Goal: Task Accomplishment & Management: Use online tool/utility

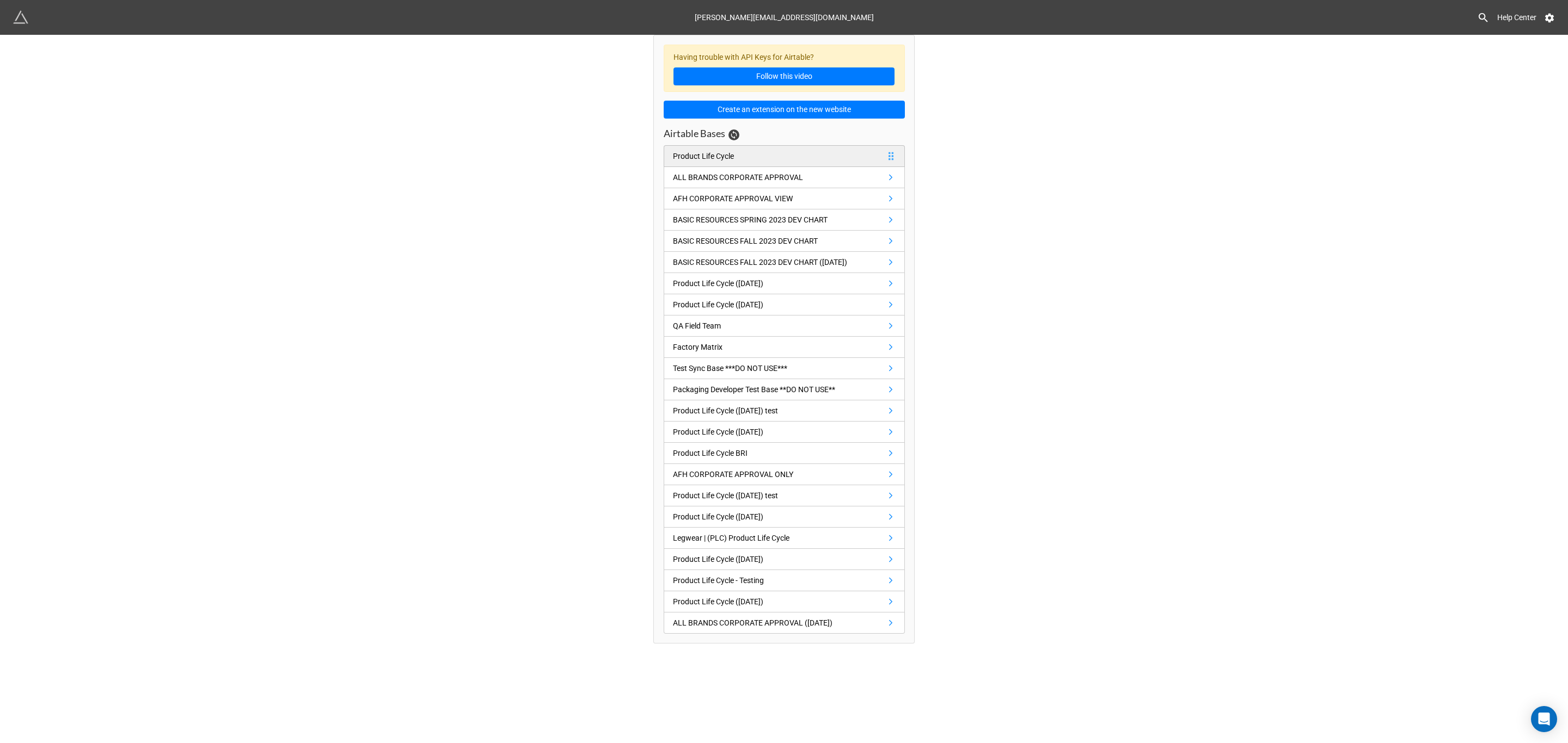
click at [739, 162] on link "Product Life Cycle" at bounding box center [784, 156] width 241 height 22
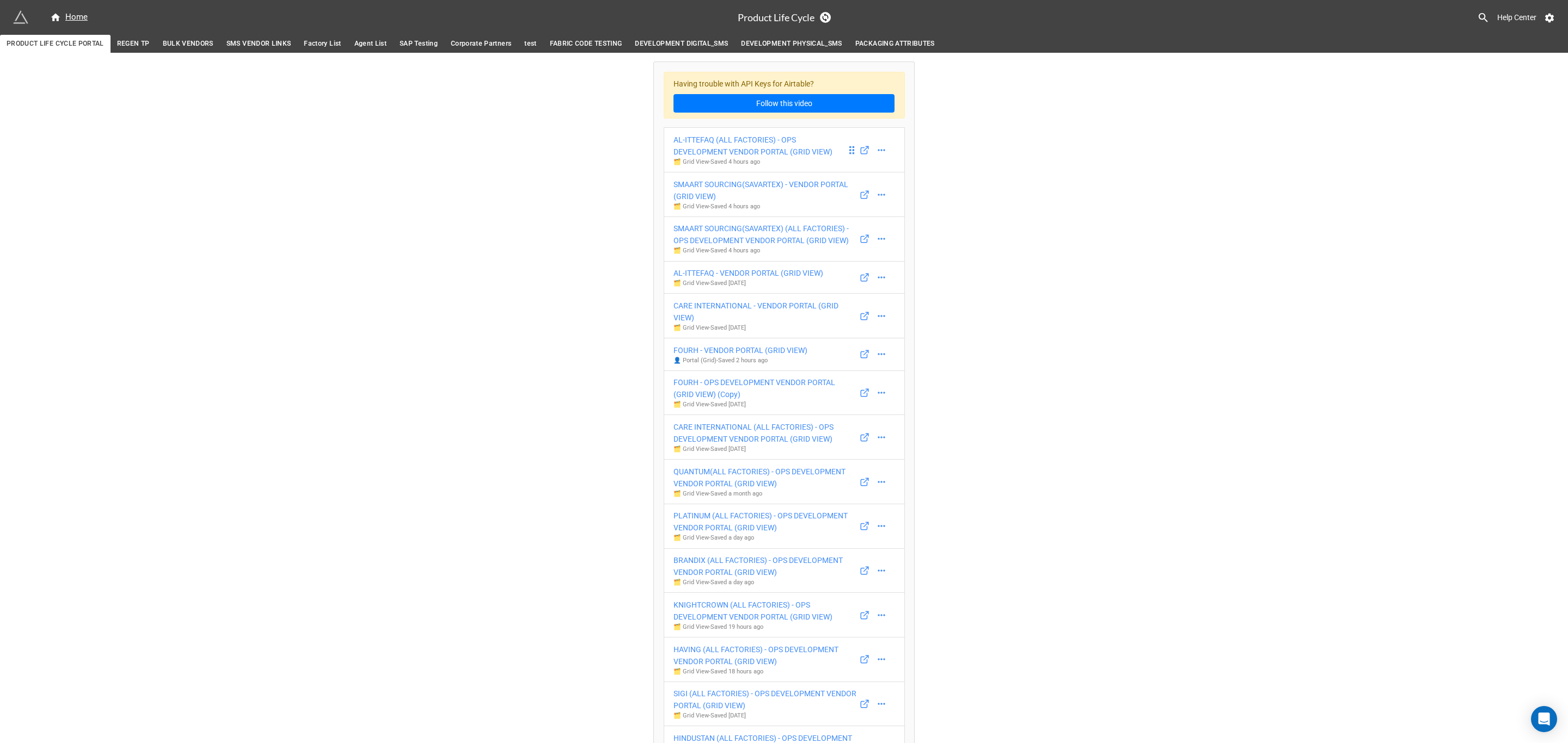
click at [739, 162] on p "🗂️ Grid View - Saved 4 hours ago" at bounding box center [760, 162] width 173 height 9
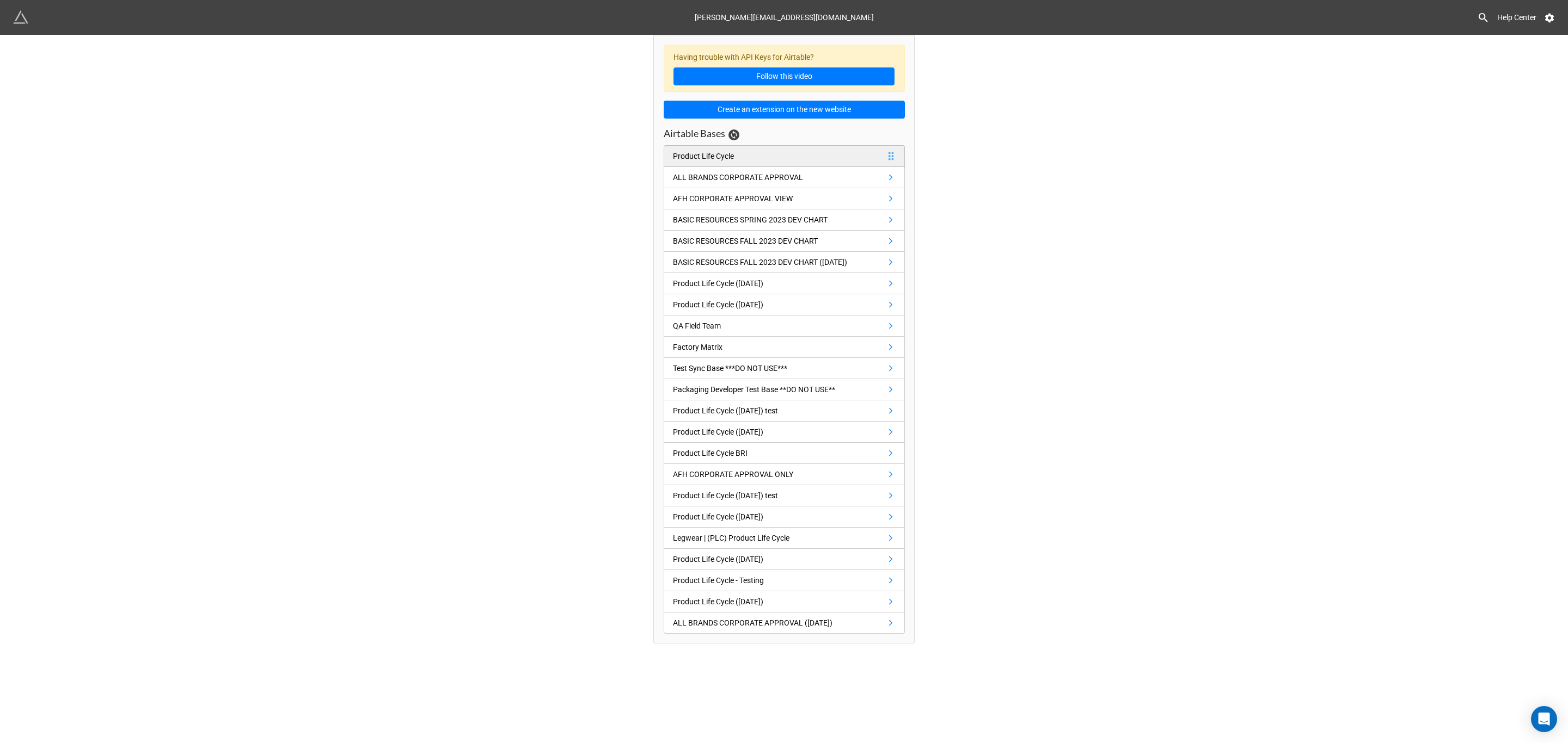
click at [814, 157] on link "Product Life Cycle" at bounding box center [784, 156] width 241 height 22
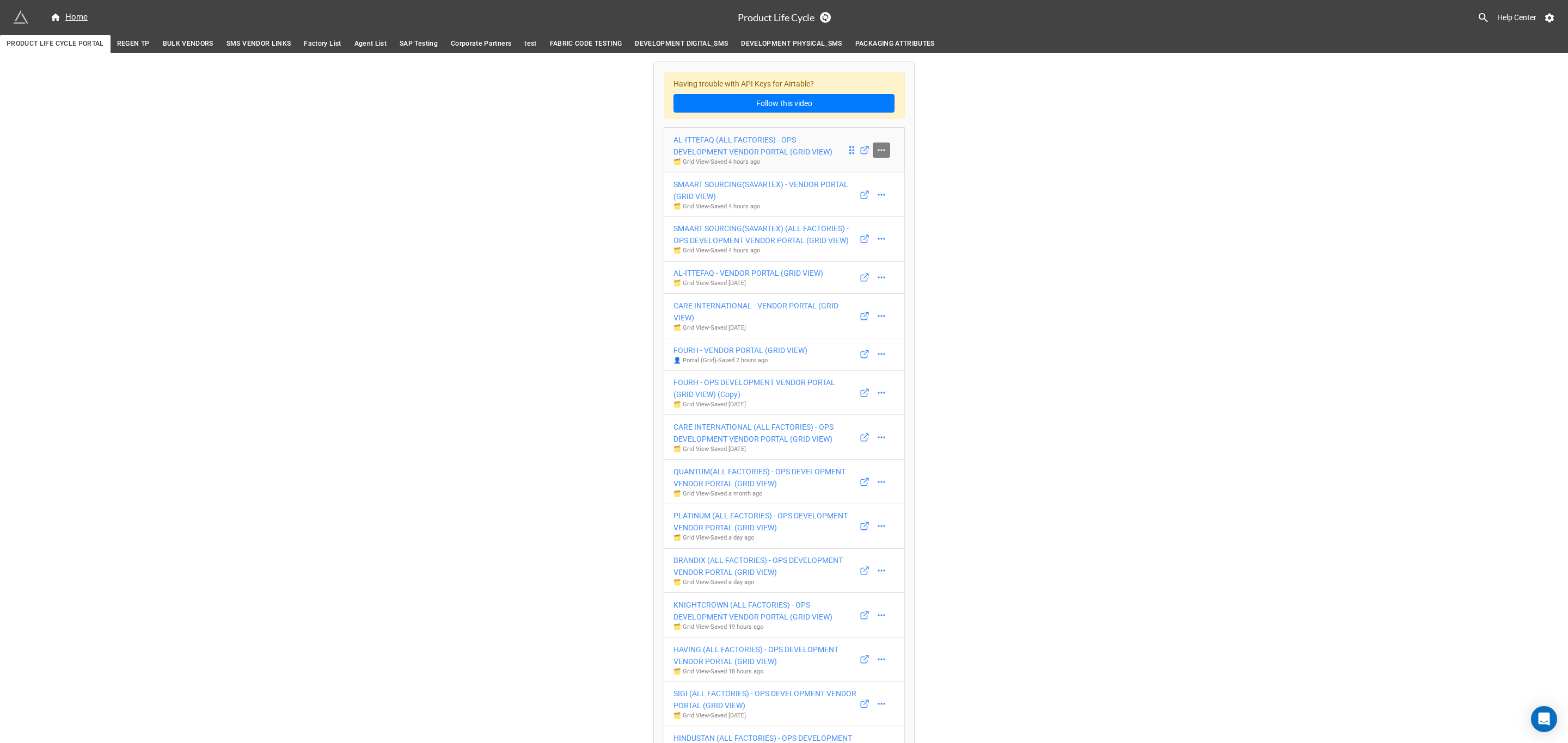
click at [880, 153] on icon at bounding box center [881, 150] width 11 height 11
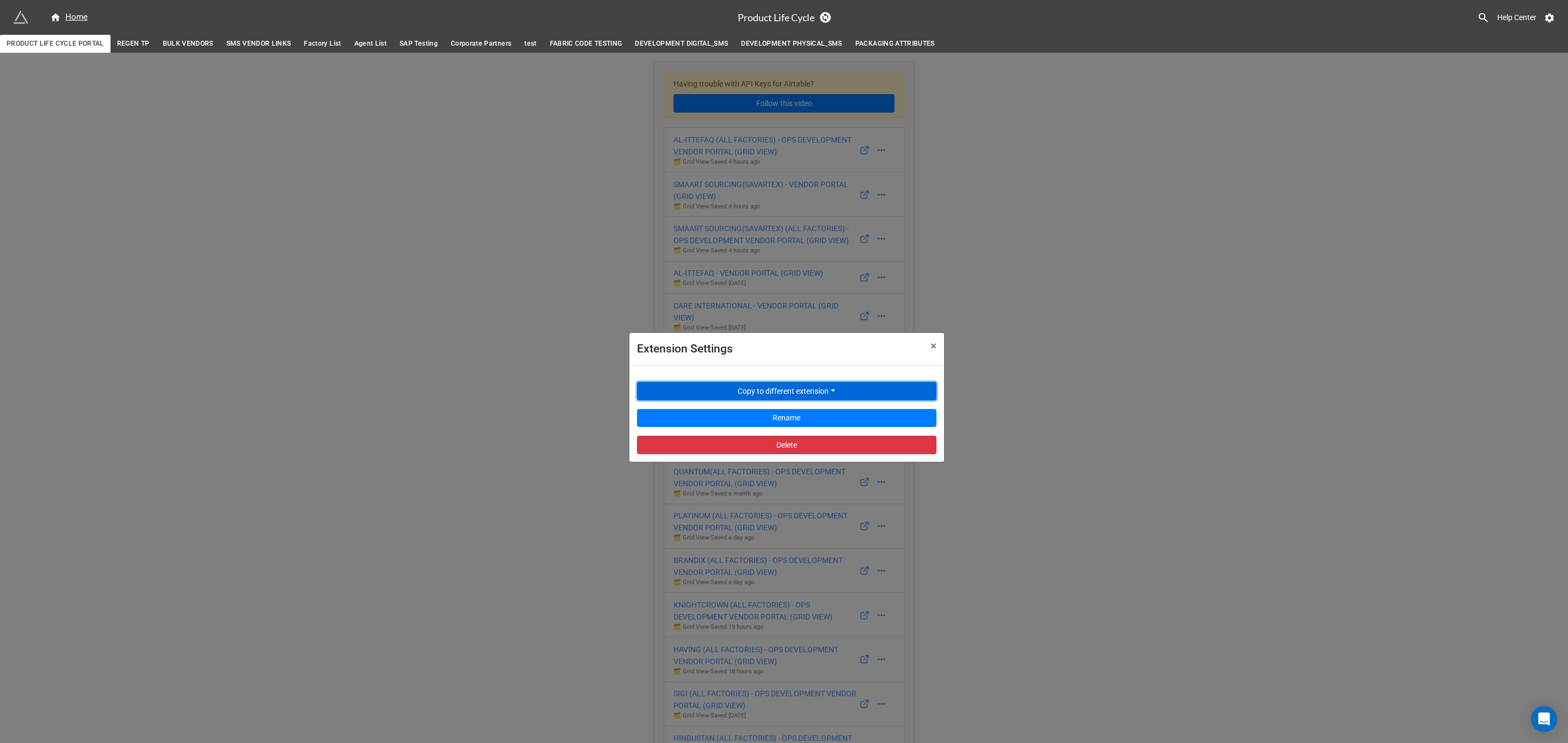
click at [836, 387] on button "Copy to different extension" at bounding box center [787, 391] width 299 height 19
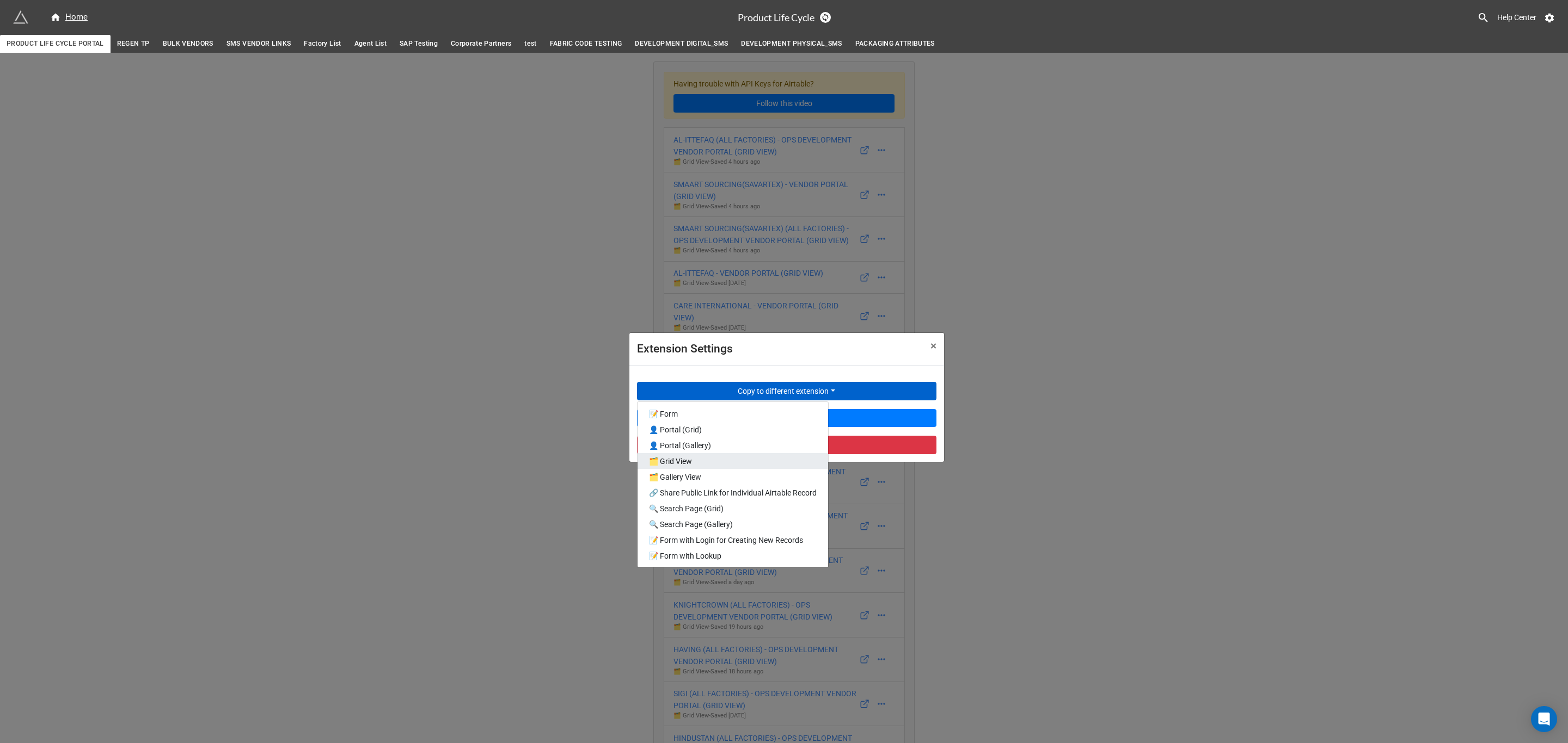
click at [769, 462] on link "🗂️ Grid View" at bounding box center [733, 461] width 191 height 16
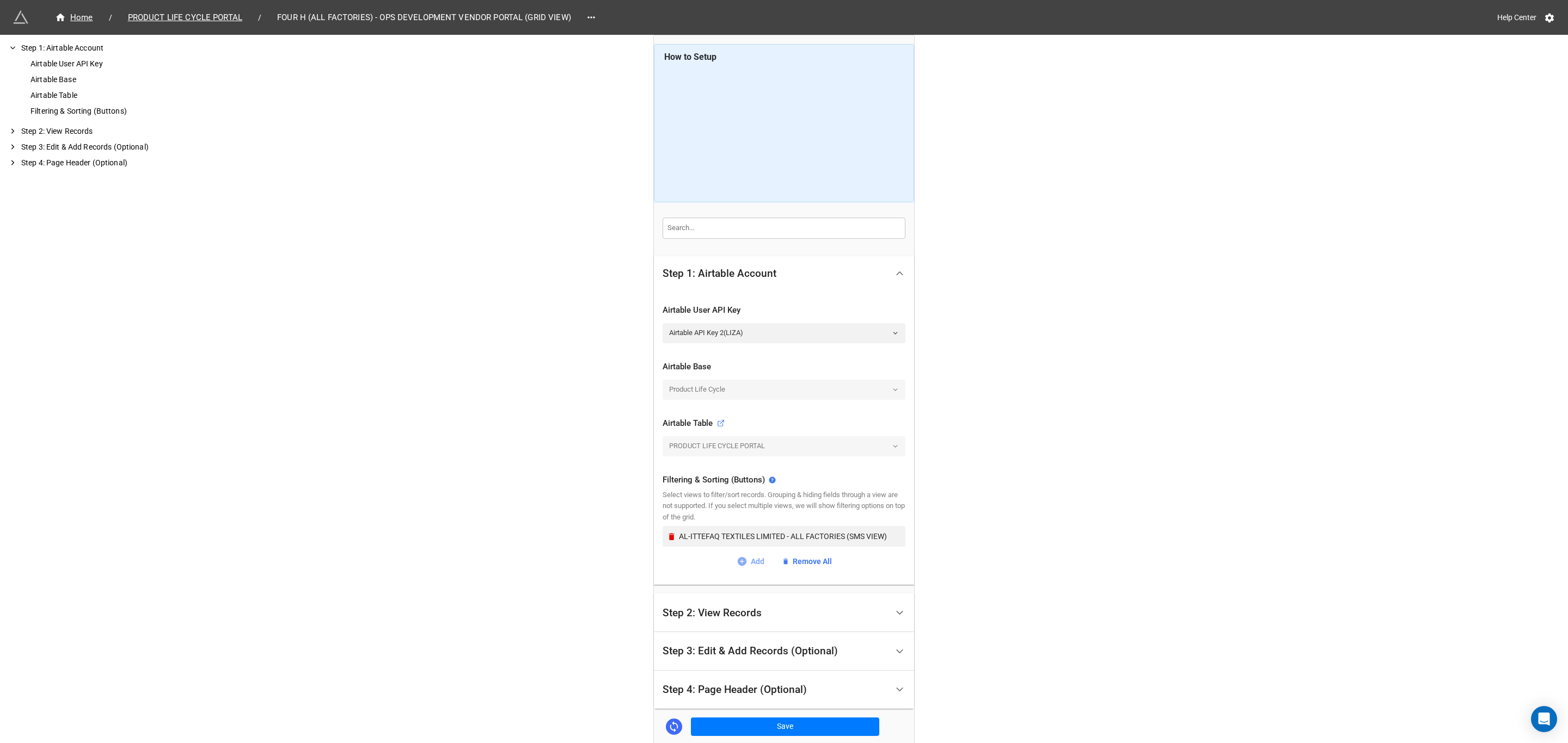
click at [755, 565] on link "Add" at bounding box center [750, 561] width 28 height 12
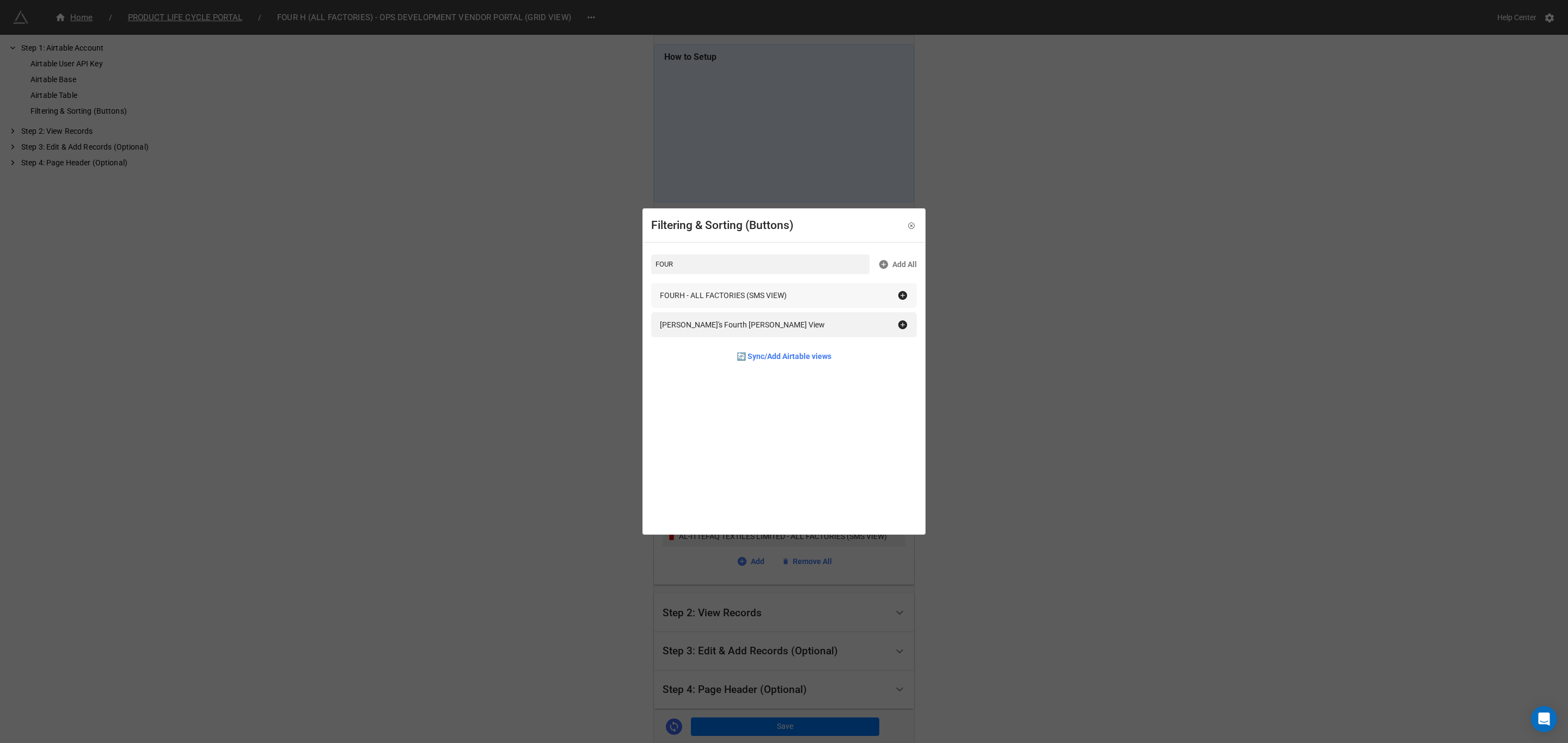
type input "FOUR"
click at [899, 295] on icon at bounding box center [903, 295] width 11 height 11
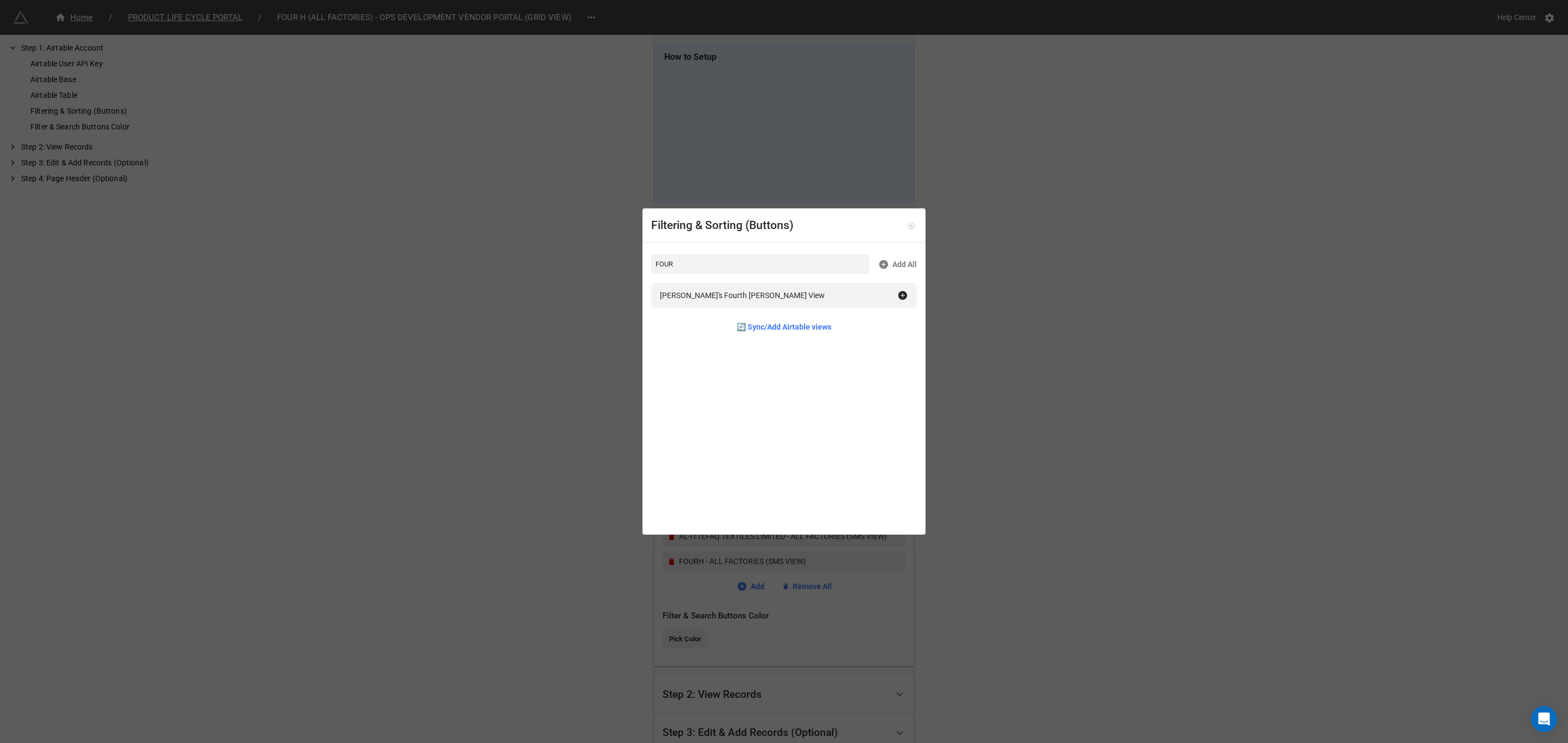
click at [909, 224] on icon at bounding box center [911, 226] width 7 height 7
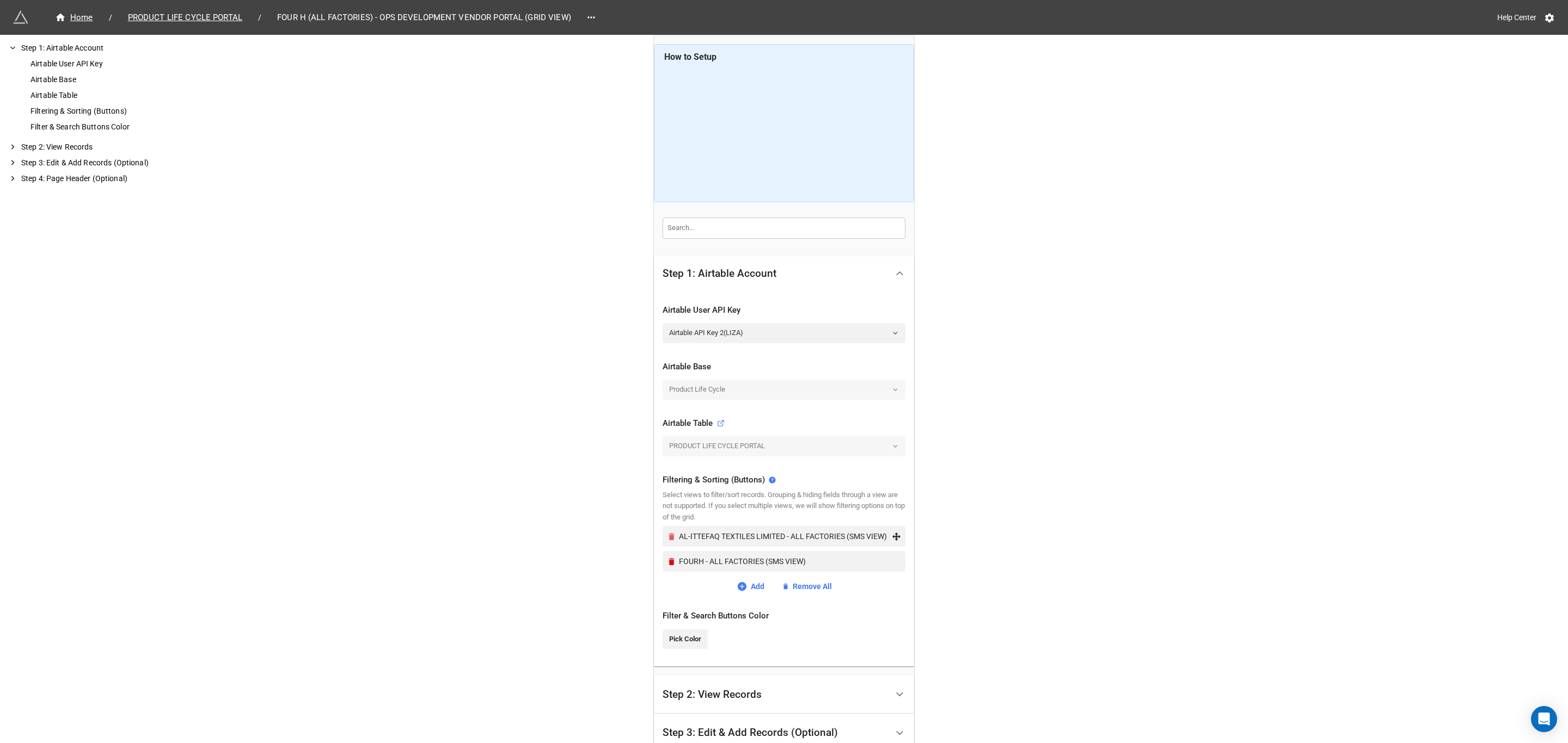
click at [669, 537] on icon "Remove" at bounding box center [672, 537] width 6 height 7
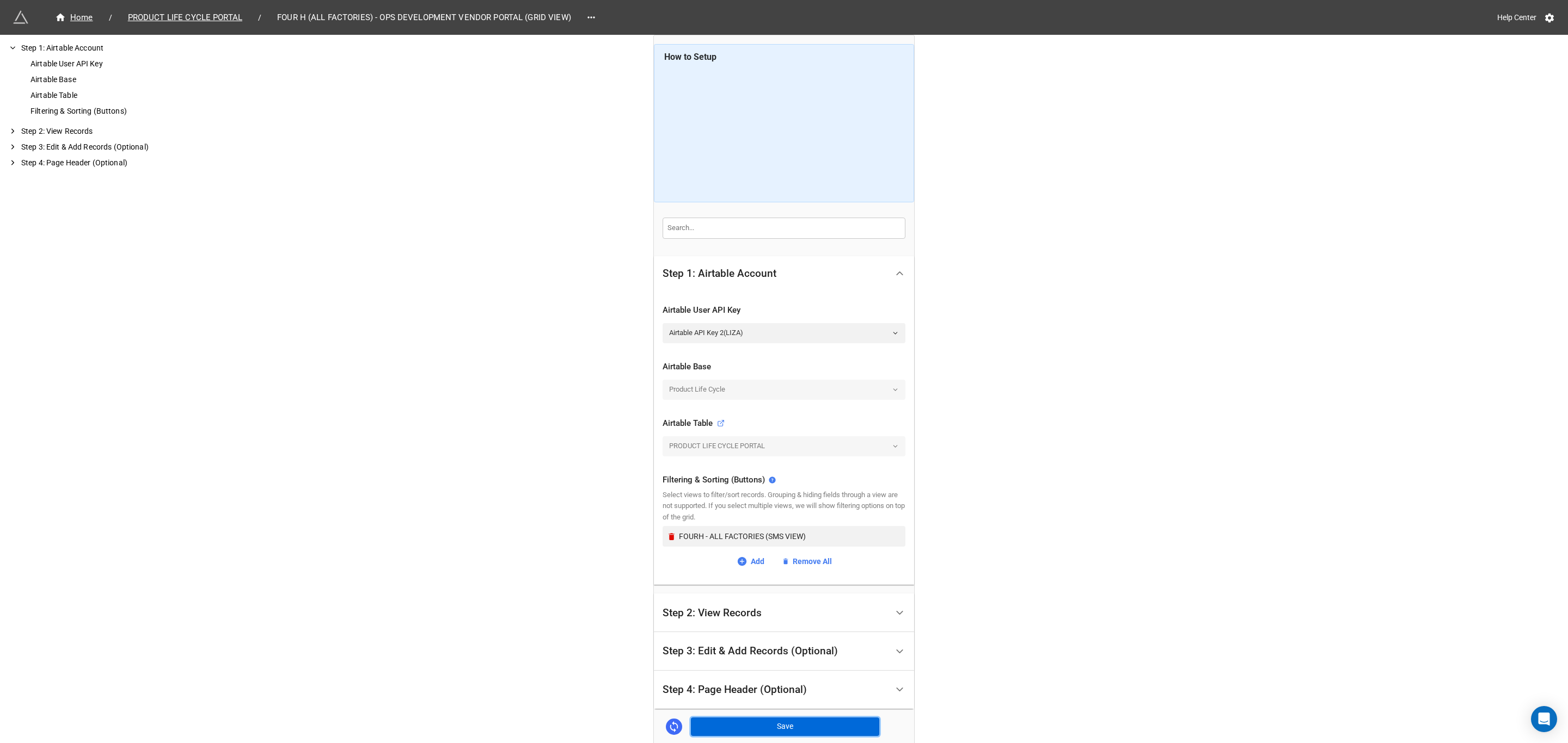
click at [776, 729] on button "Save" at bounding box center [785, 727] width 189 height 19
click at [1506, 45] on button "Save & Preview" at bounding box center [1527, 53] width 64 height 19
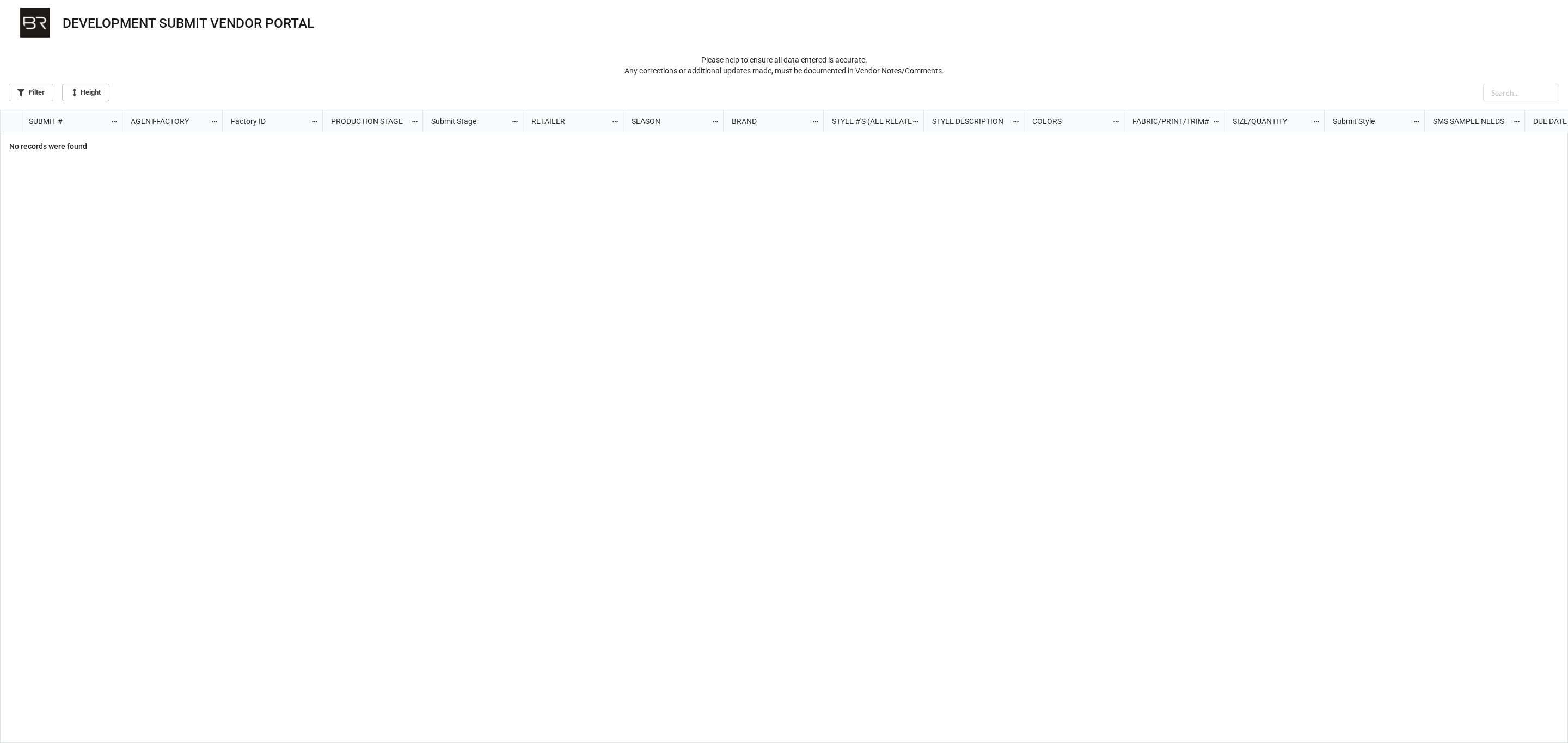
scroll to position [627, 1561]
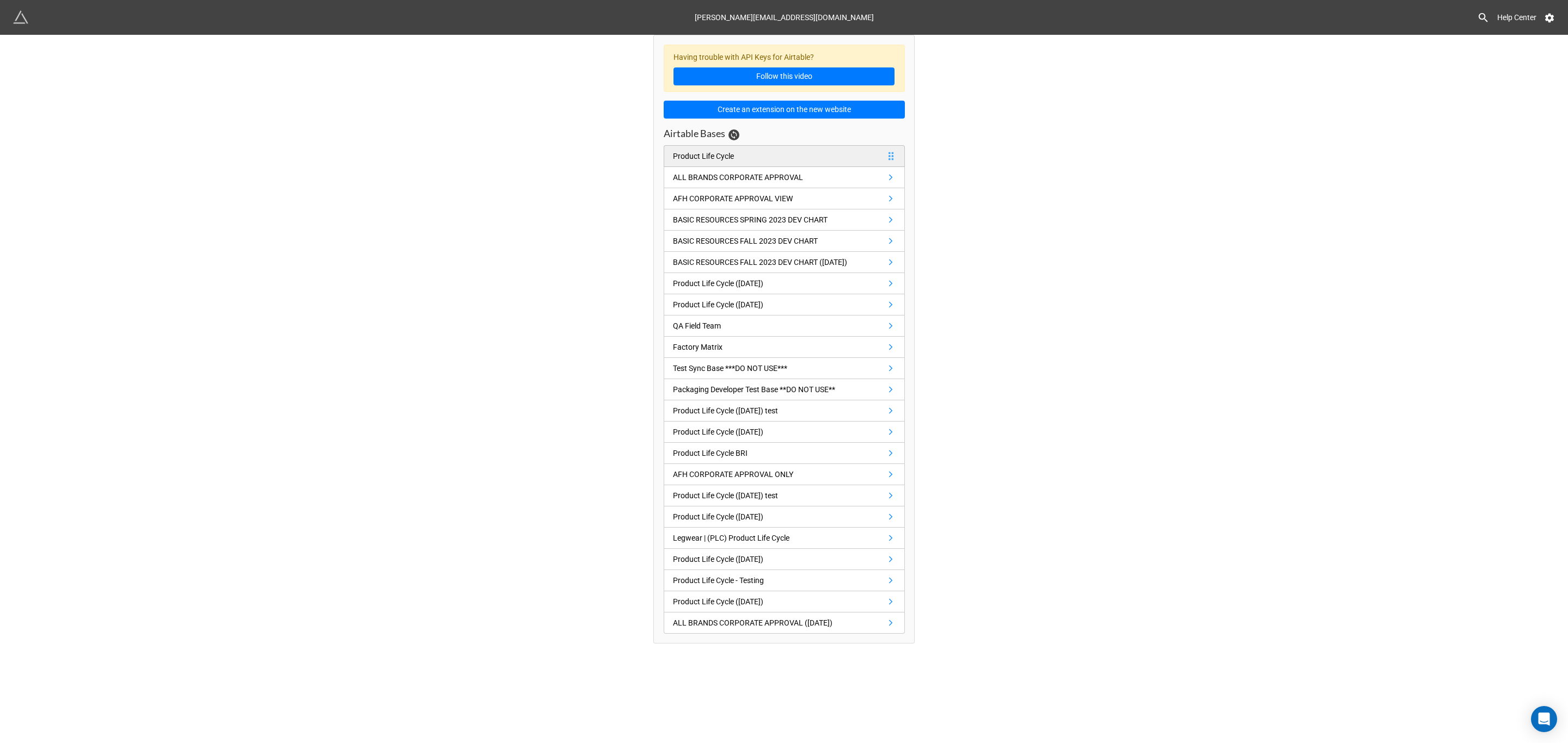
click at [730, 156] on div "Product Life Cycle" at bounding box center [703, 156] width 61 height 12
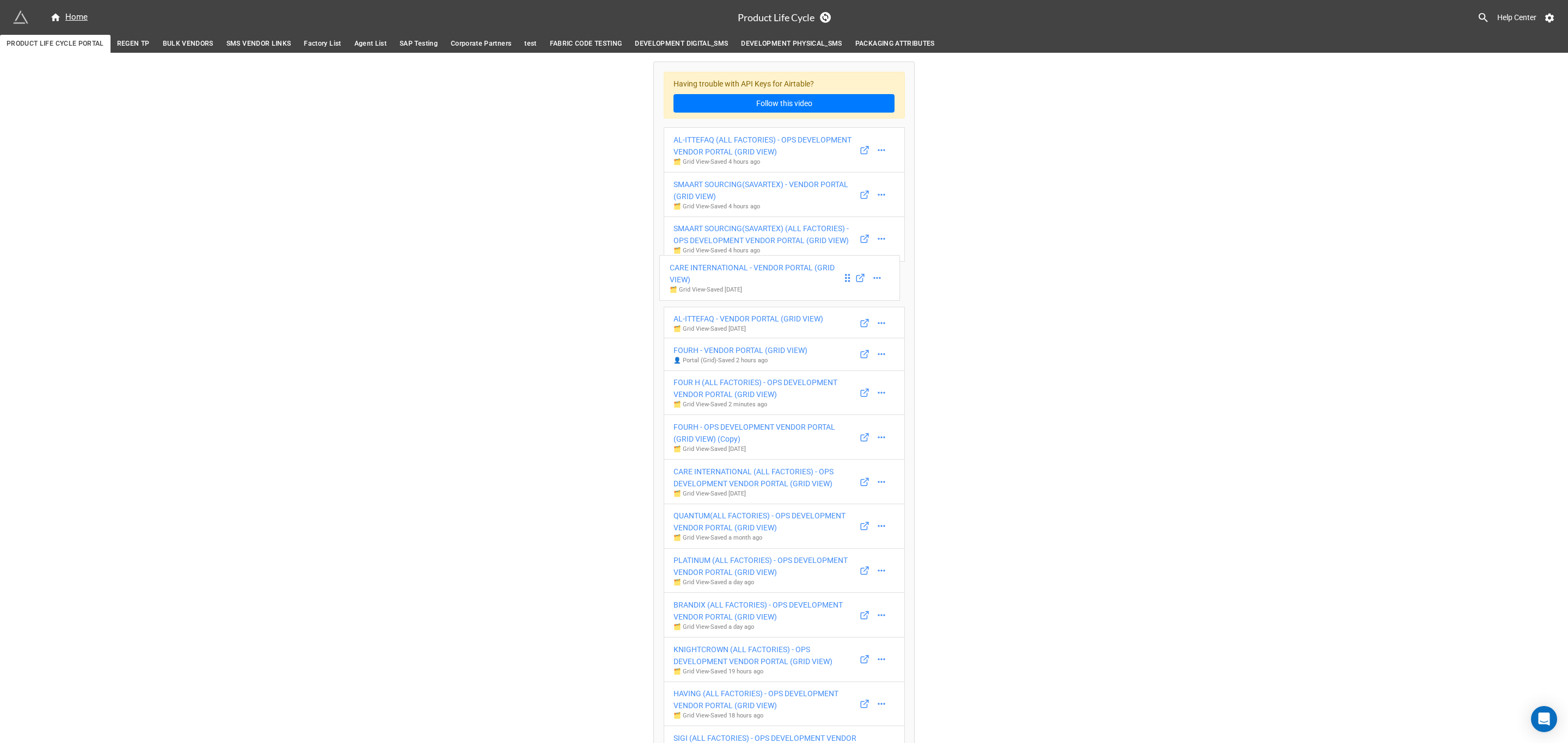
drag, startPoint x: 847, startPoint y: 322, endPoint x: 844, endPoint y: 282, distance: 40.1
drag, startPoint x: 847, startPoint y: 324, endPoint x: 848, endPoint y: 186, distance: 138.0
click at [873, 441] on link at bounding box center [881, 437] width 17 height 15
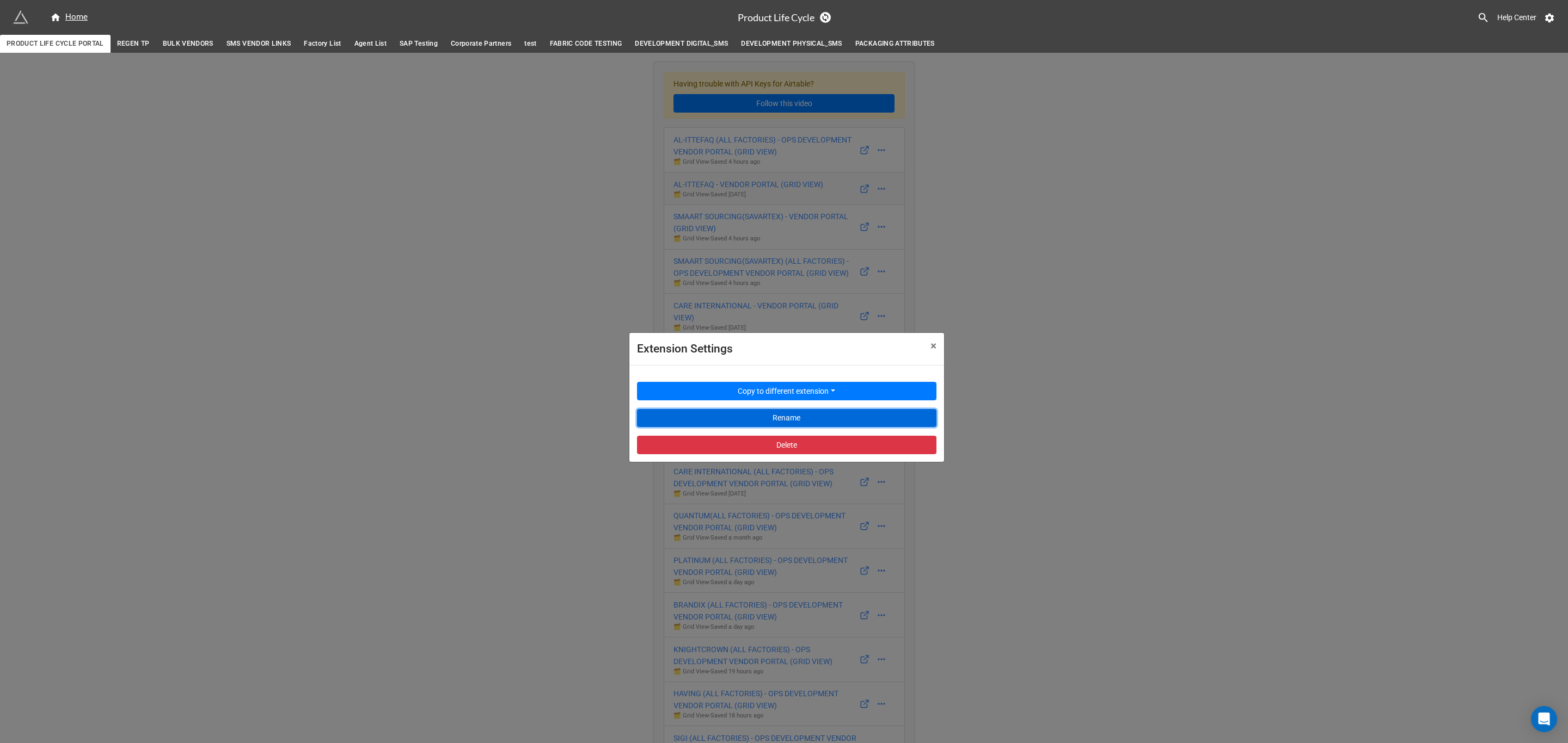
click at [860, 417] on button "Rename" at bounding box center [787, 418] width 299 height 19
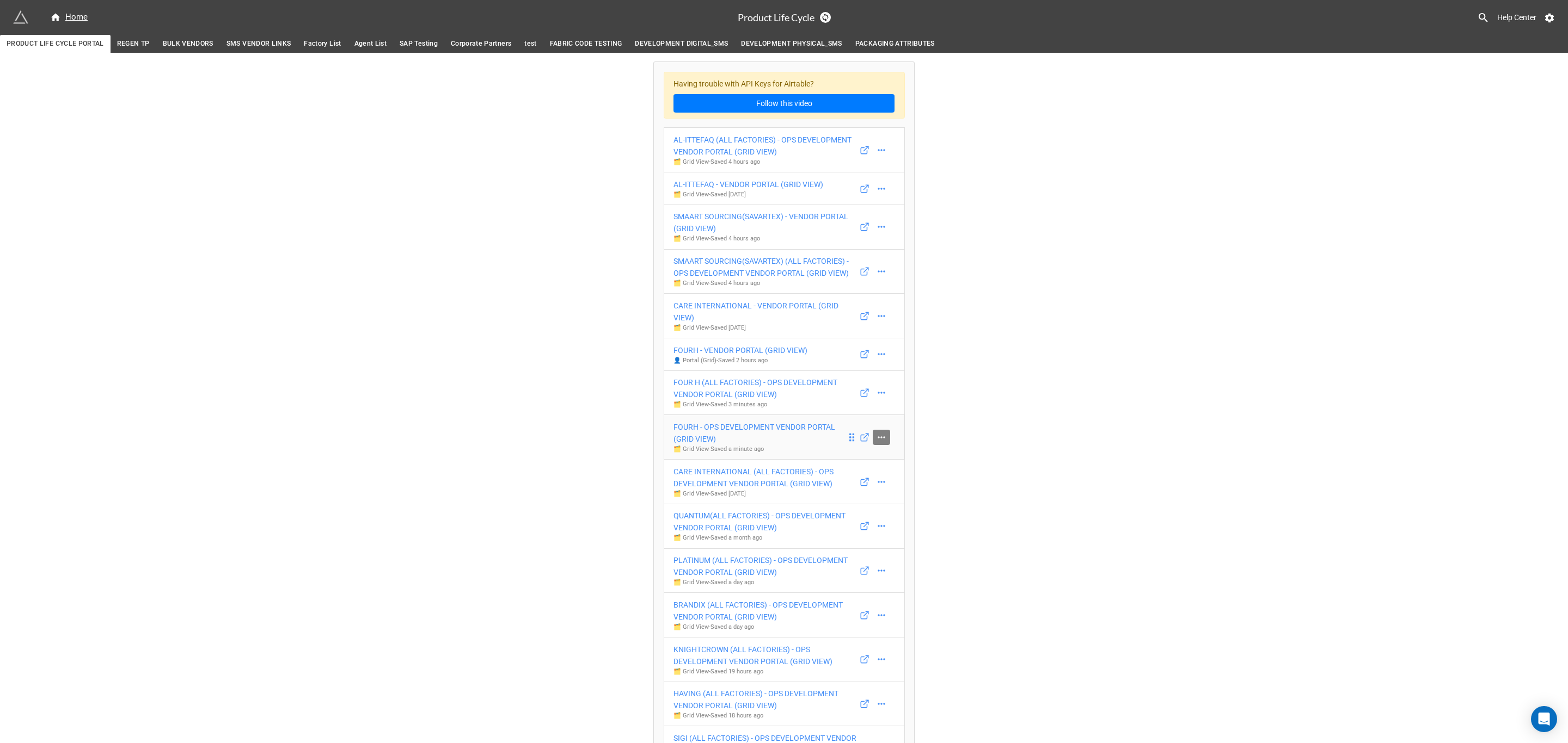
click at [876, 443] on icon at bounding box center [881, 438] width 11 height 11
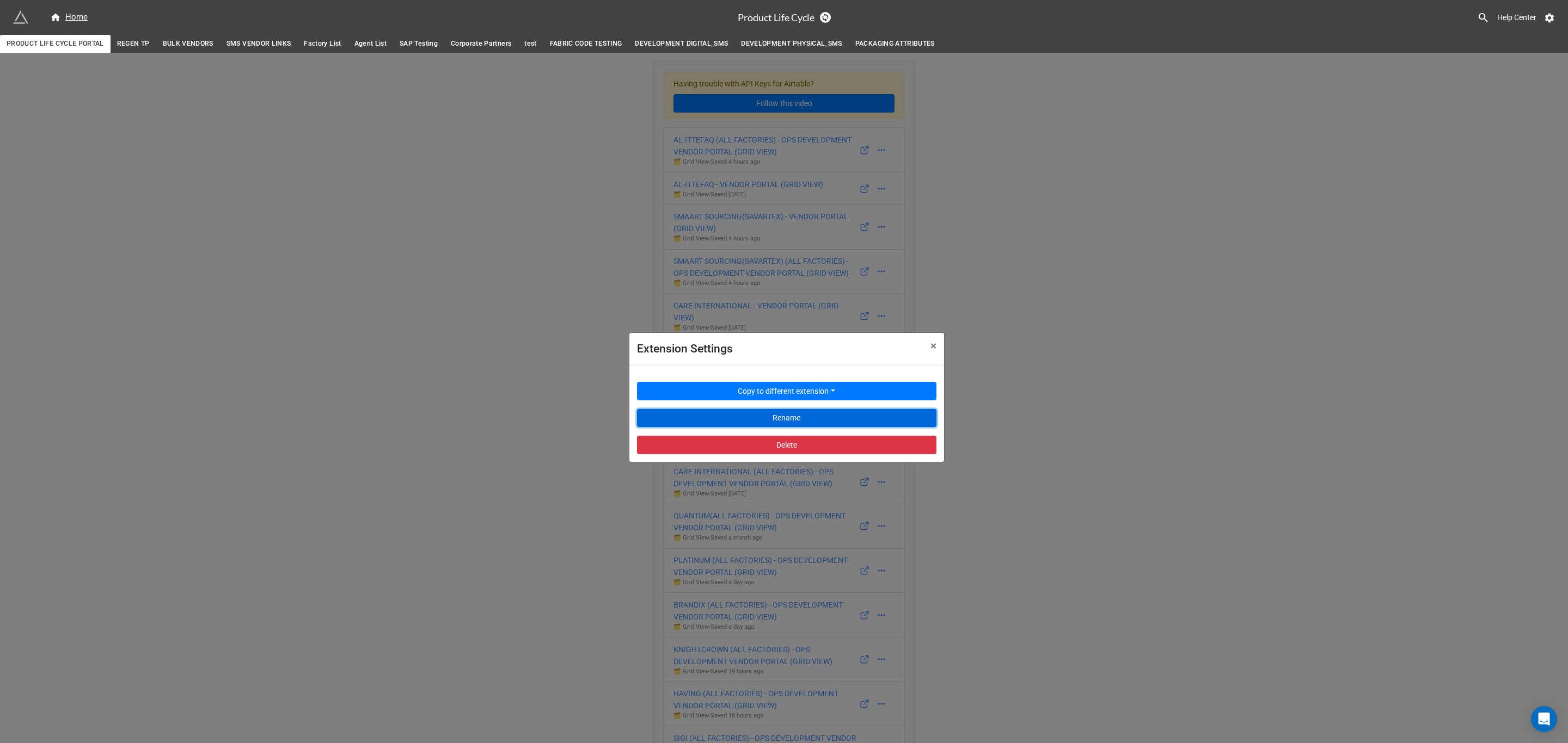
drag, startPoint x: 829, startPoint y: 420, endPoint x: 847, endPoint y: 101, distance: 319.5
click at [830, 420] on button "Rename" at bounding box center [787, 418] width 299 height 19
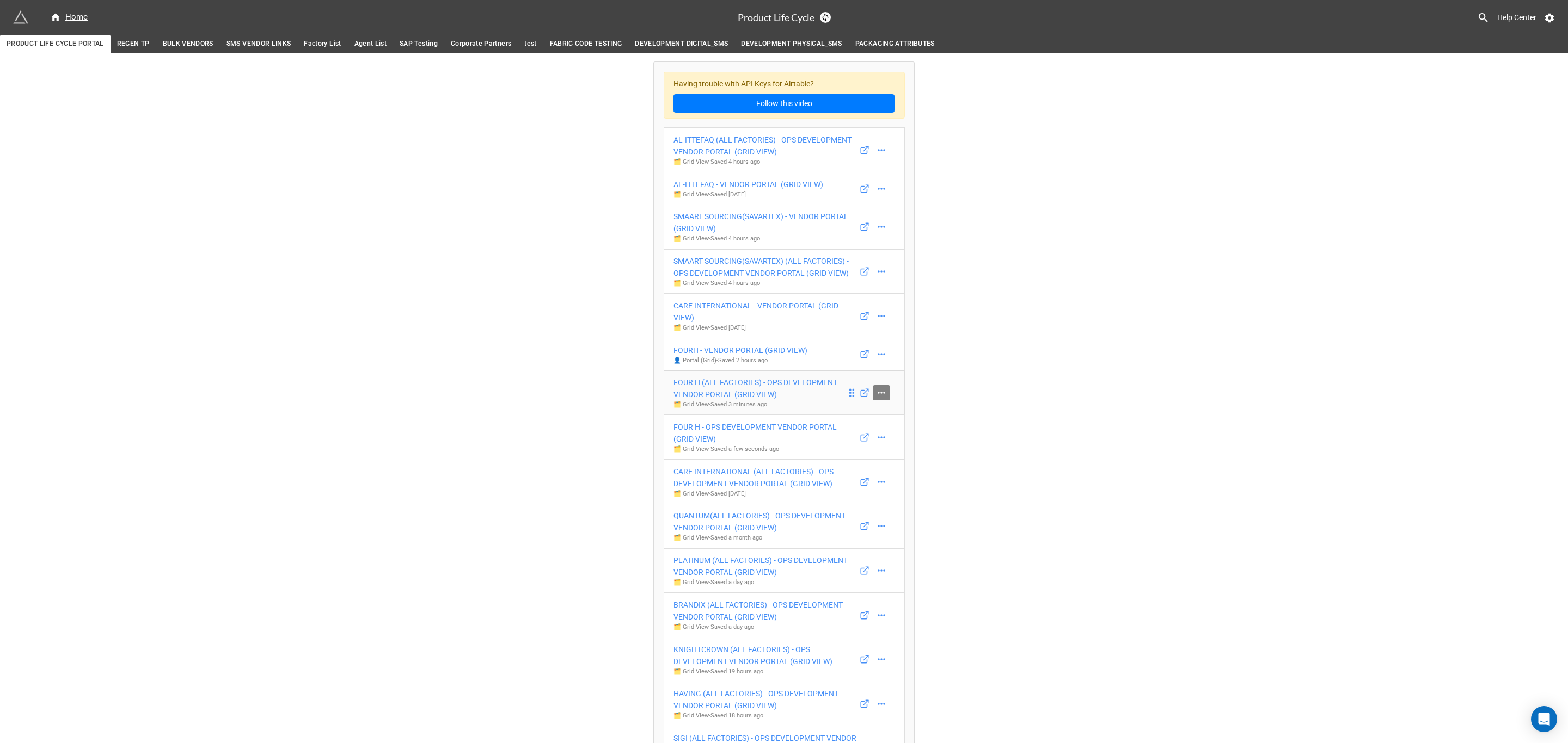
click at [876, 397] on icon at bounding box center [881, 393] width 11 height 11
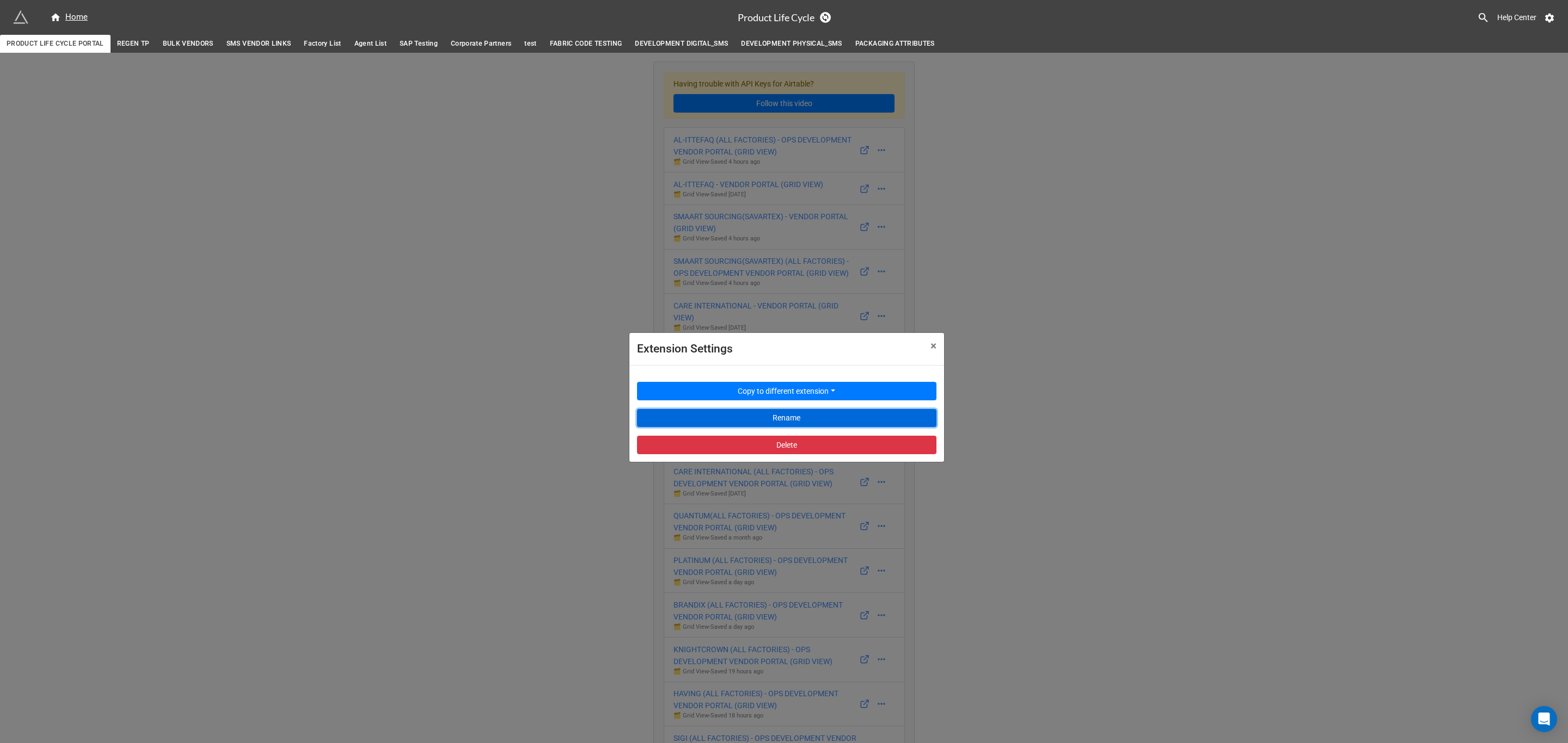
click at [863, 422] on button "Rename" at bounding box center [787, 418] width 299 height 19
click at [1157, 425] on div "Extension Settings × Close Copy to different extension Rename Delete" at bounding box center [784, 424] width 1568 height 743
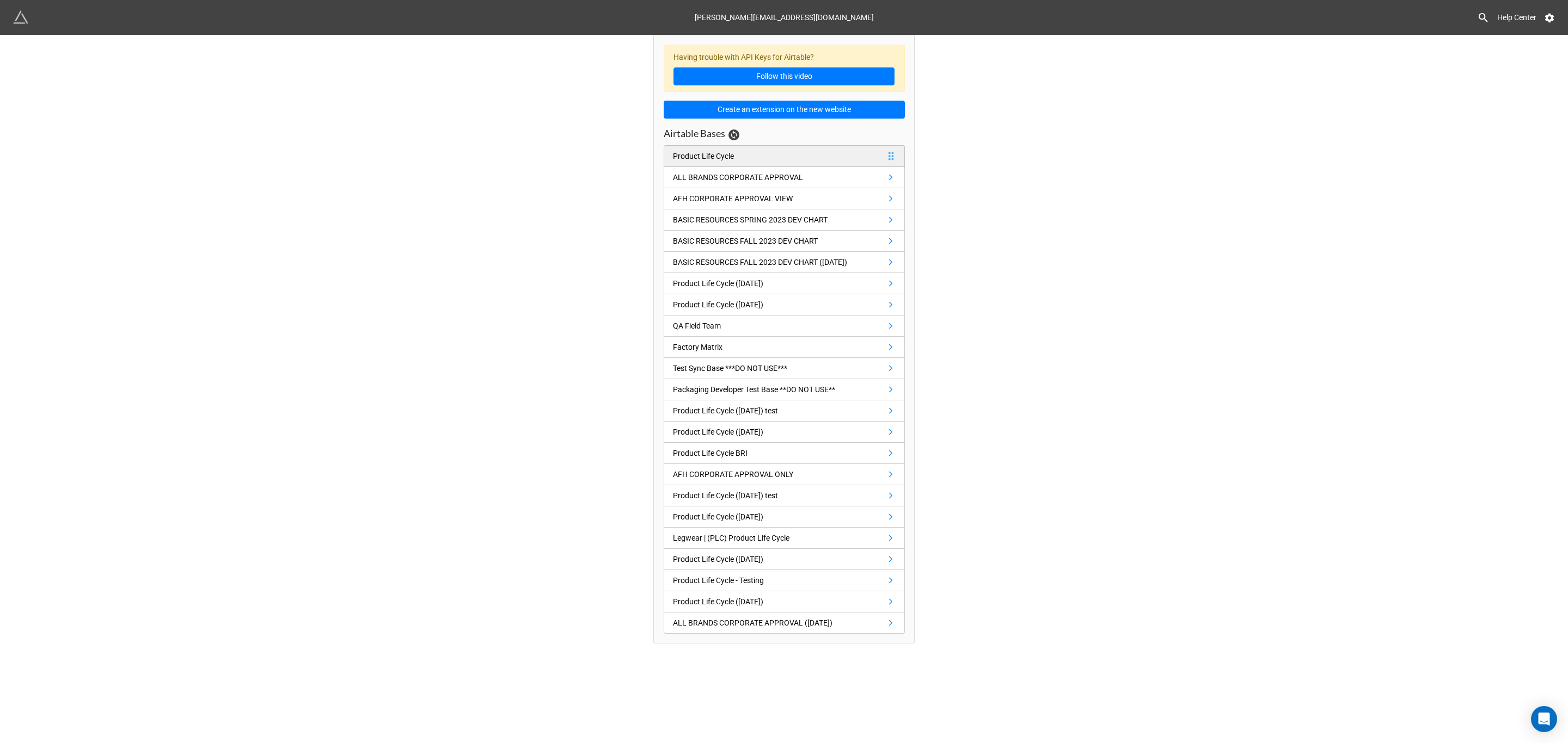
click at [732, 164] on link "Product Life Cycle" at bounding box center [784, 156] width 241 height 22
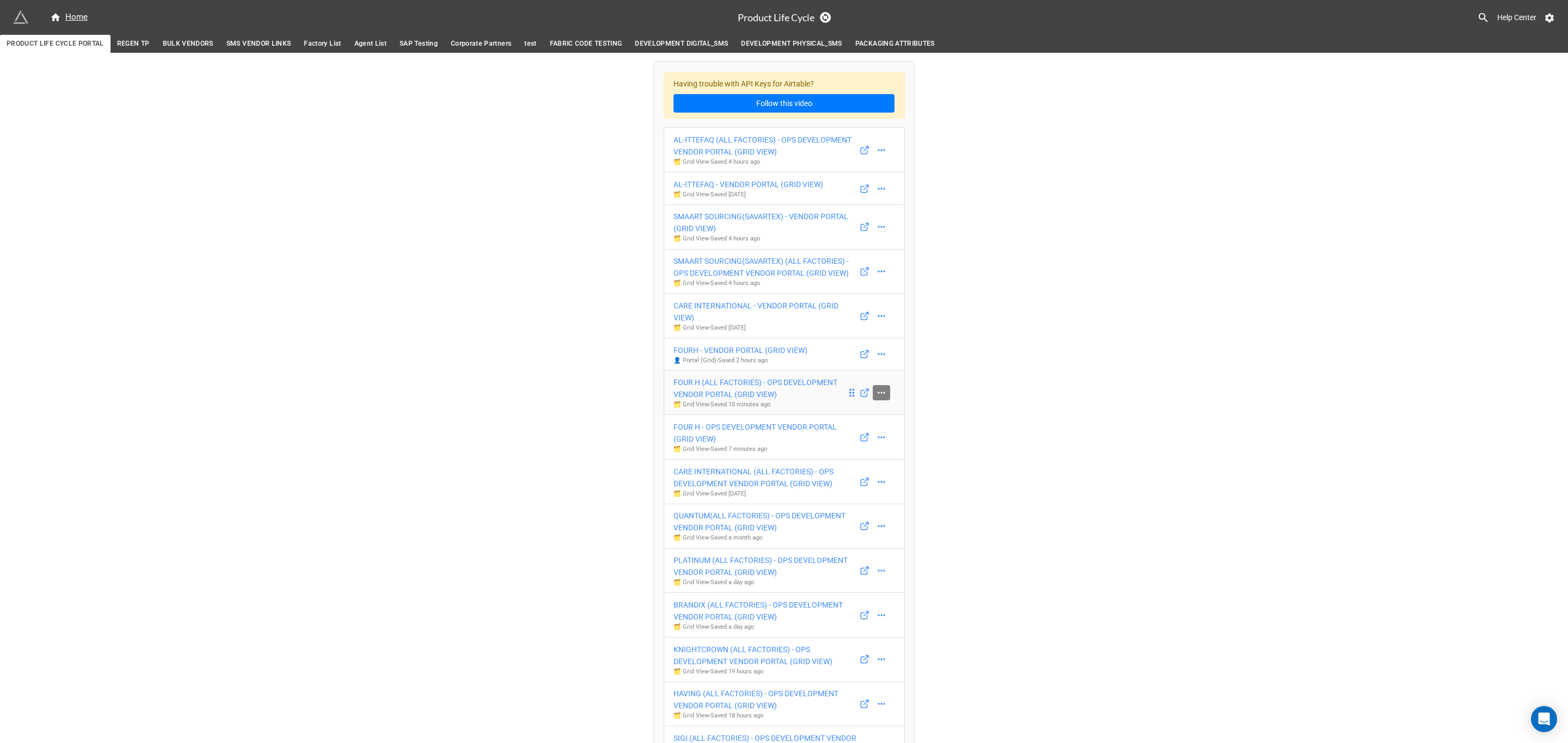
click at [877, 395] on icon at bounding box center [881, 393] width 11 height 11
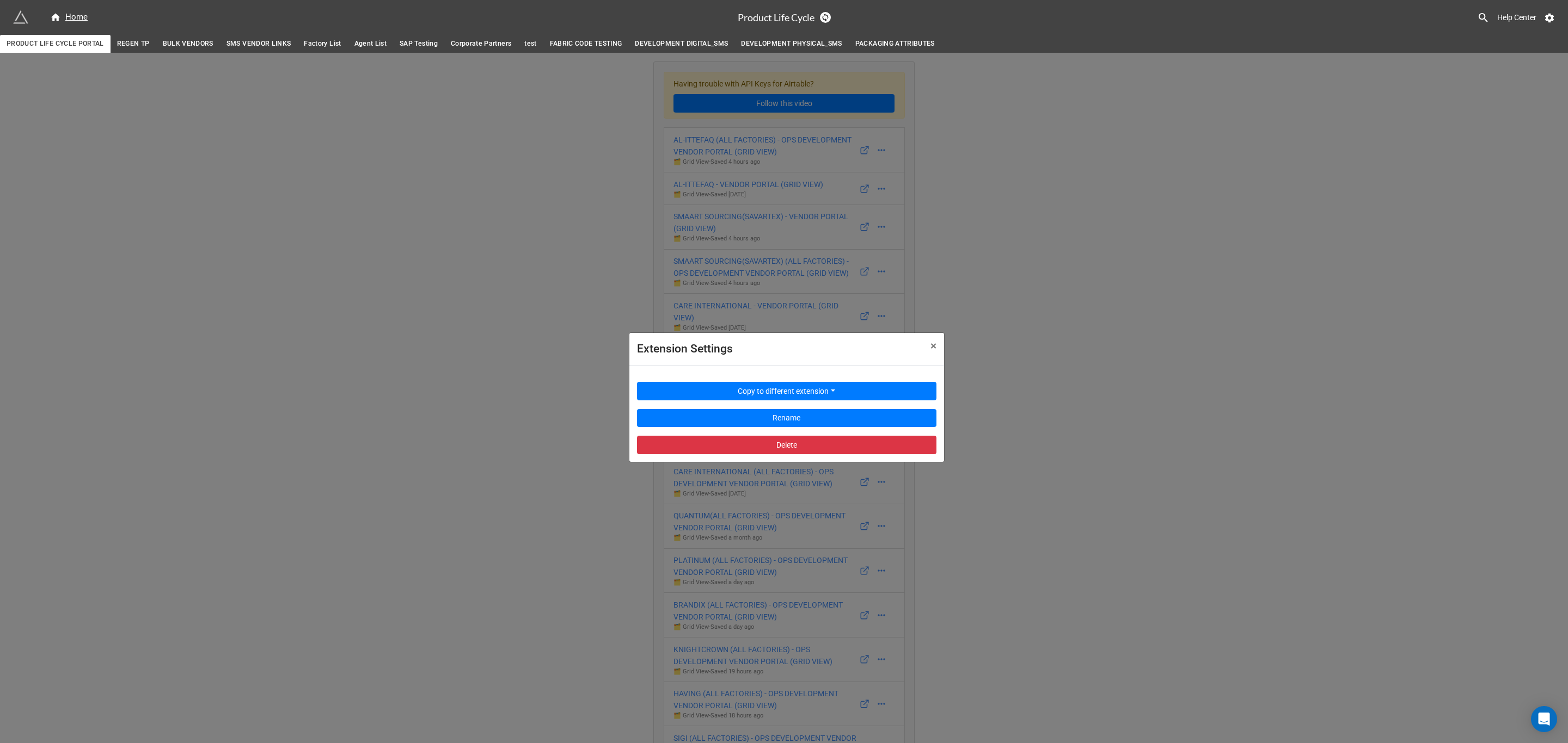
click at [1106, 286] on div "Extension Settings × Close Copy to different extension Rename Delete" at bounding box center [784, 424] width 1568 height 743
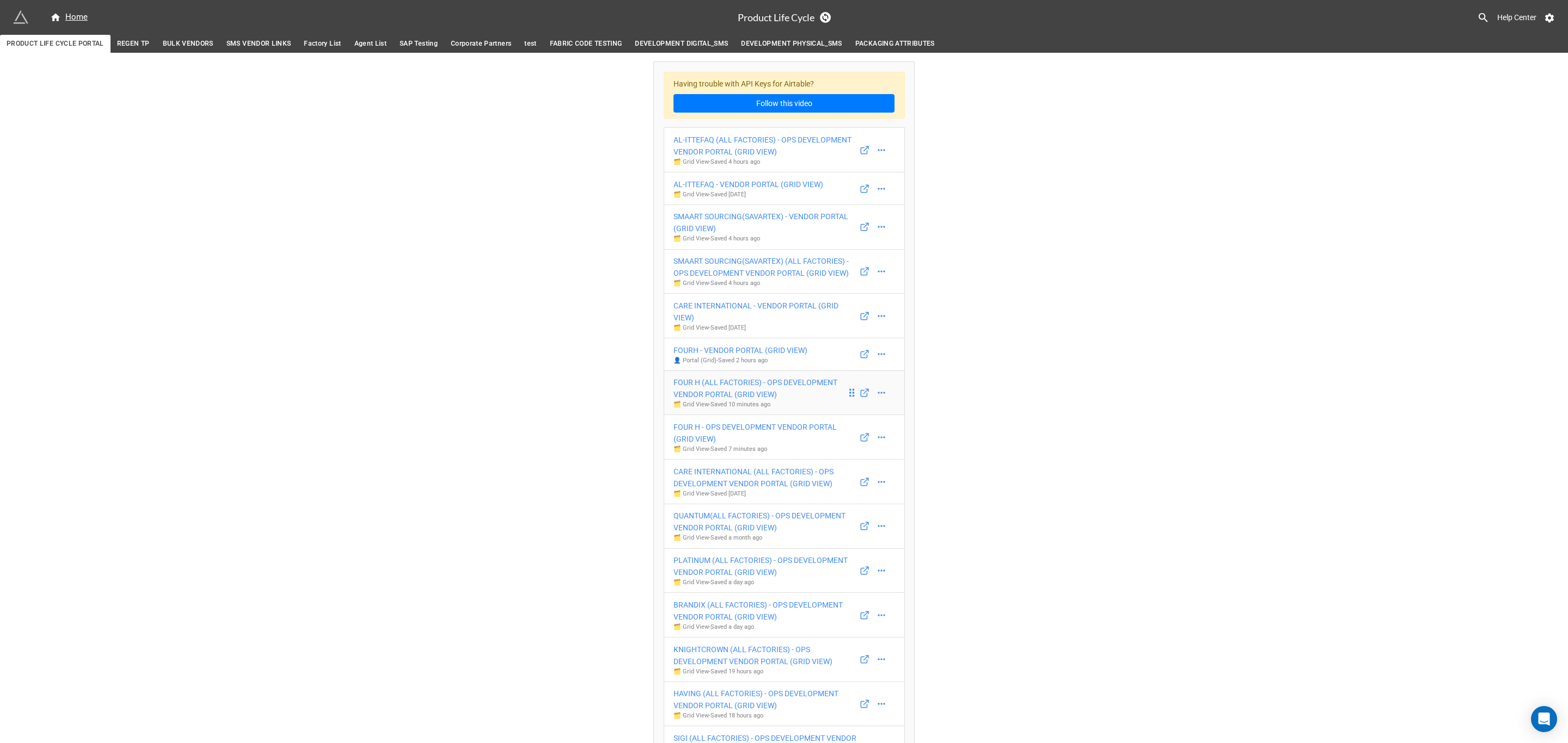
click at [724, 394] on div "FOUR H (ALL FACTORIES) - OPS DEVELOPMENT VENDOR PORTAL (GRID VIEW)" at bounding box center [760, 388] width 173 height 24
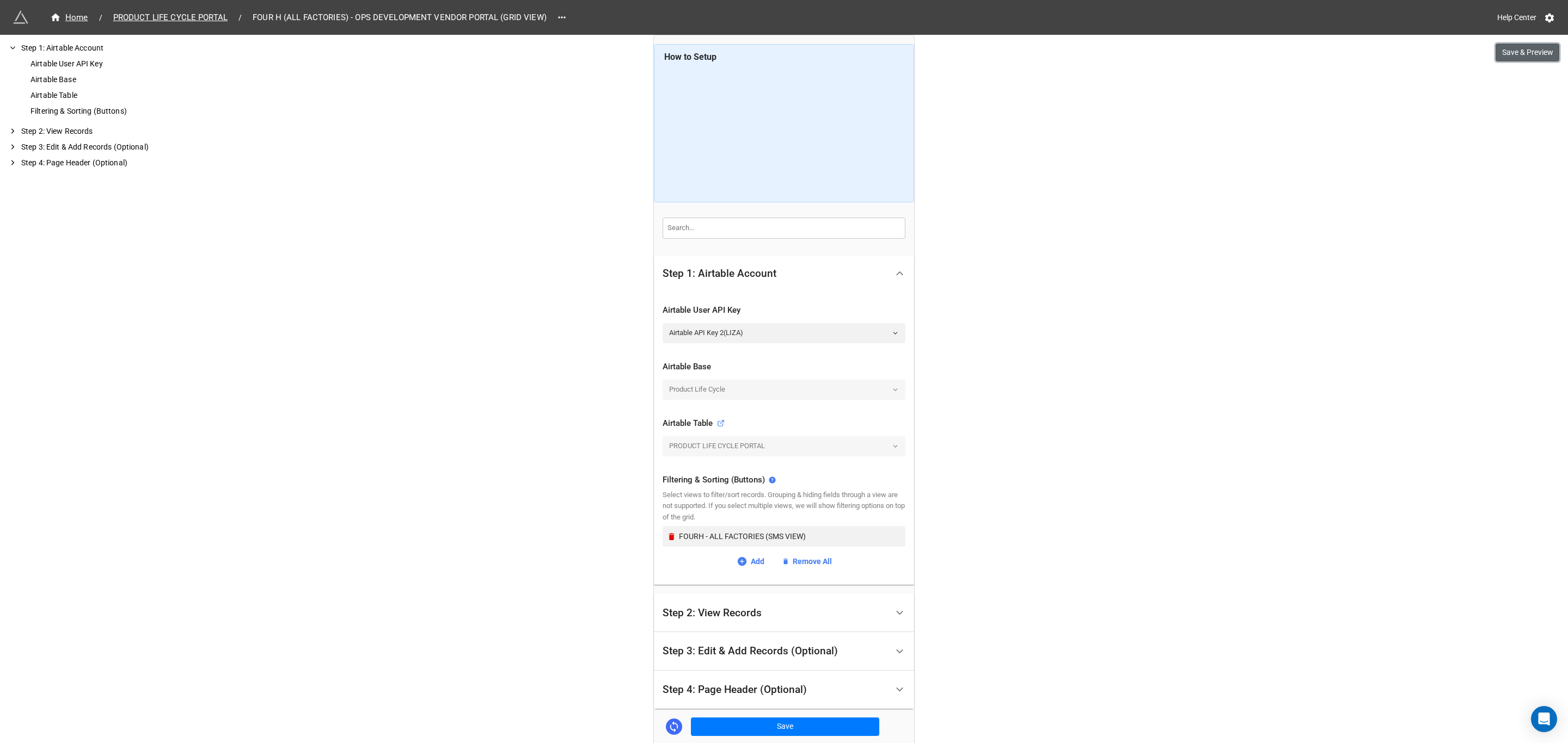
click at [1532, 51] on button "Save & Preview" at bounding box center [1527, 53] width 64 height 19
click at [195, 17] on span "PRODUCT LIFE CYCLE PORTAL" at bounding box center [171, 17] width 127 height 12
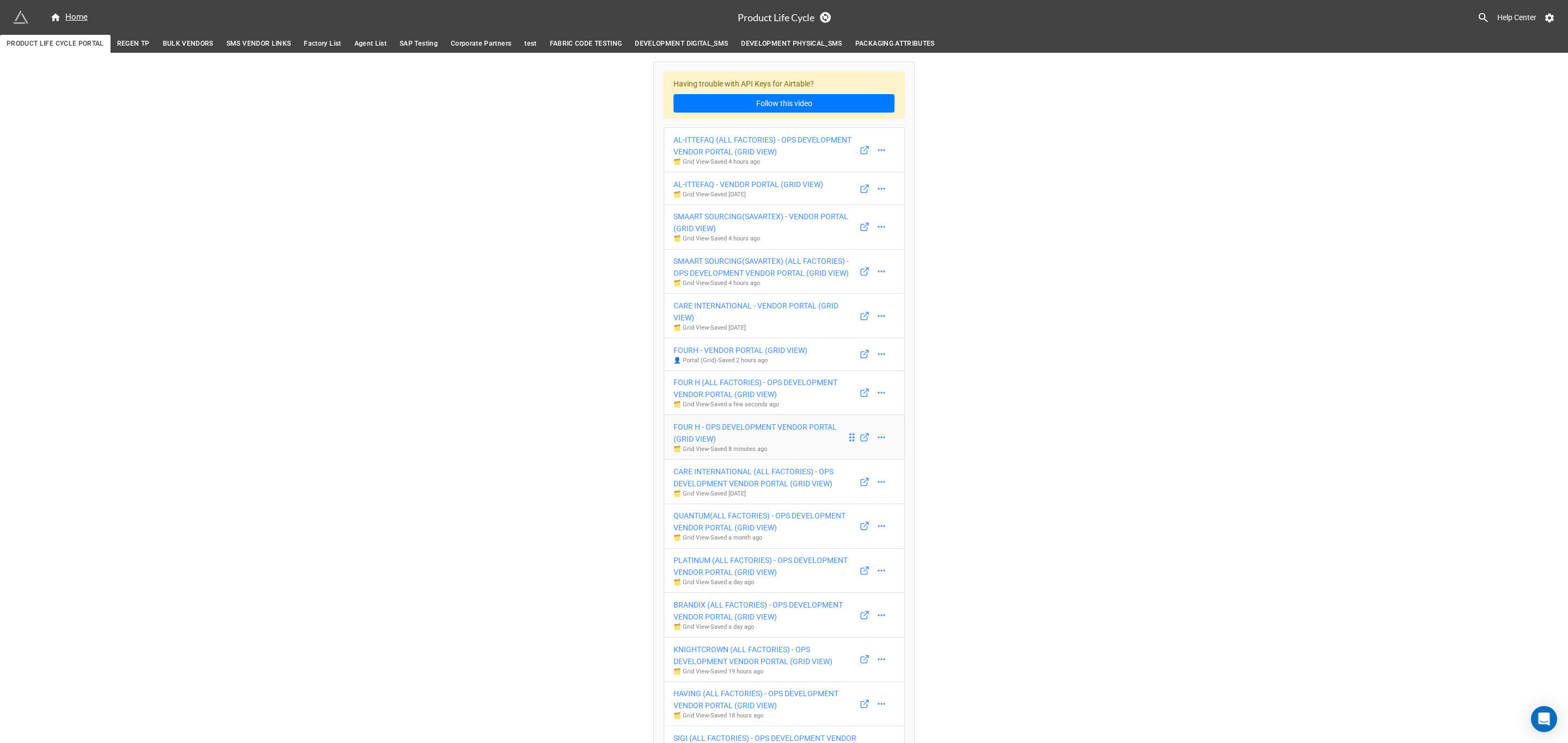
click at [795, 436] on div "FOUR H - OPS DEVELOPMENT VENDOR PORTAL (GRID VIEW)" at bounding box center [760, 433] width 173 height 24
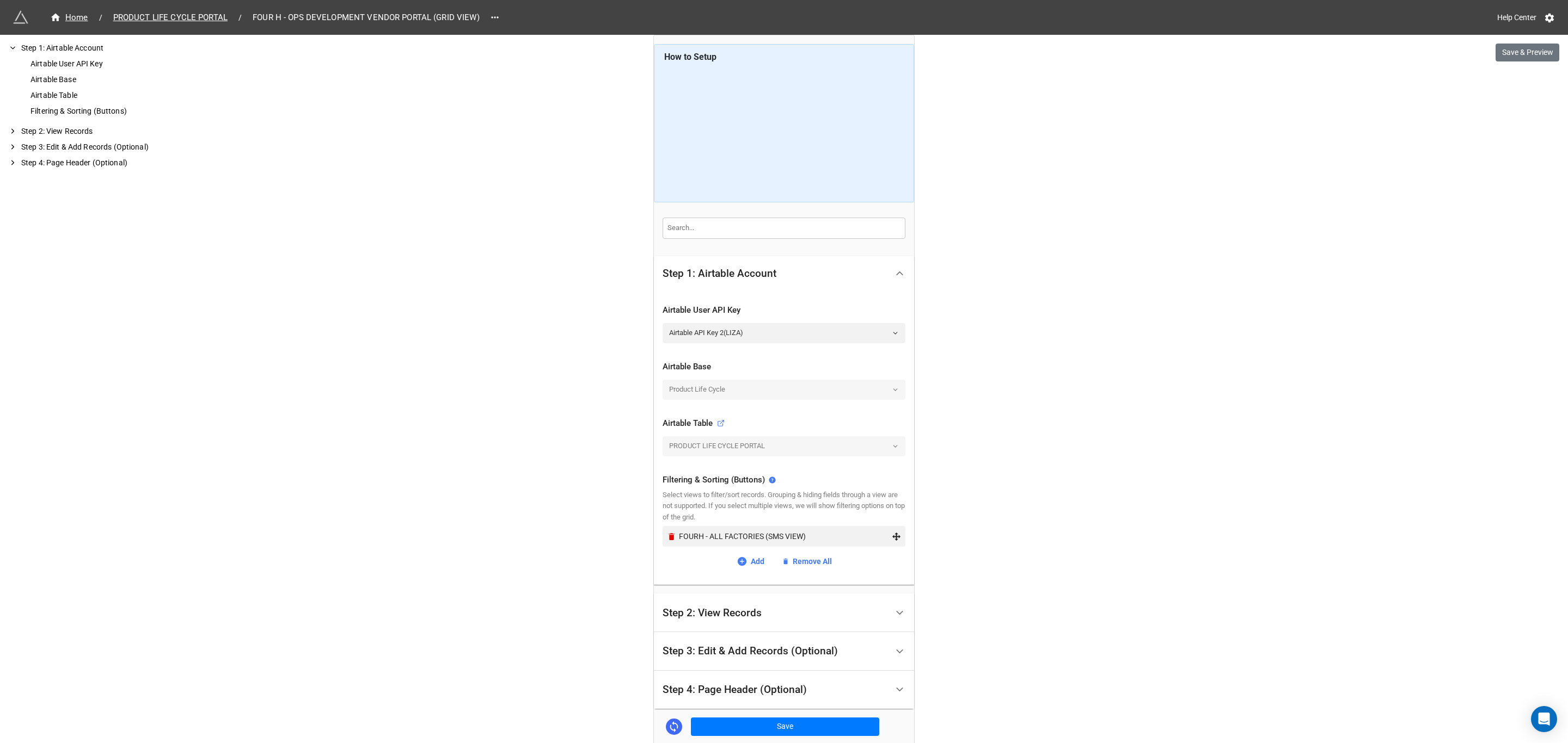
click at [814, 533] on div "FOURH - ALL FACTORIES (SMS VIEW)" at bounding box center [786, 536] width 213 height 12
click at [1524, 51] on button "Save & Preview" at bounding box center [1527, 53] width 64 height 19
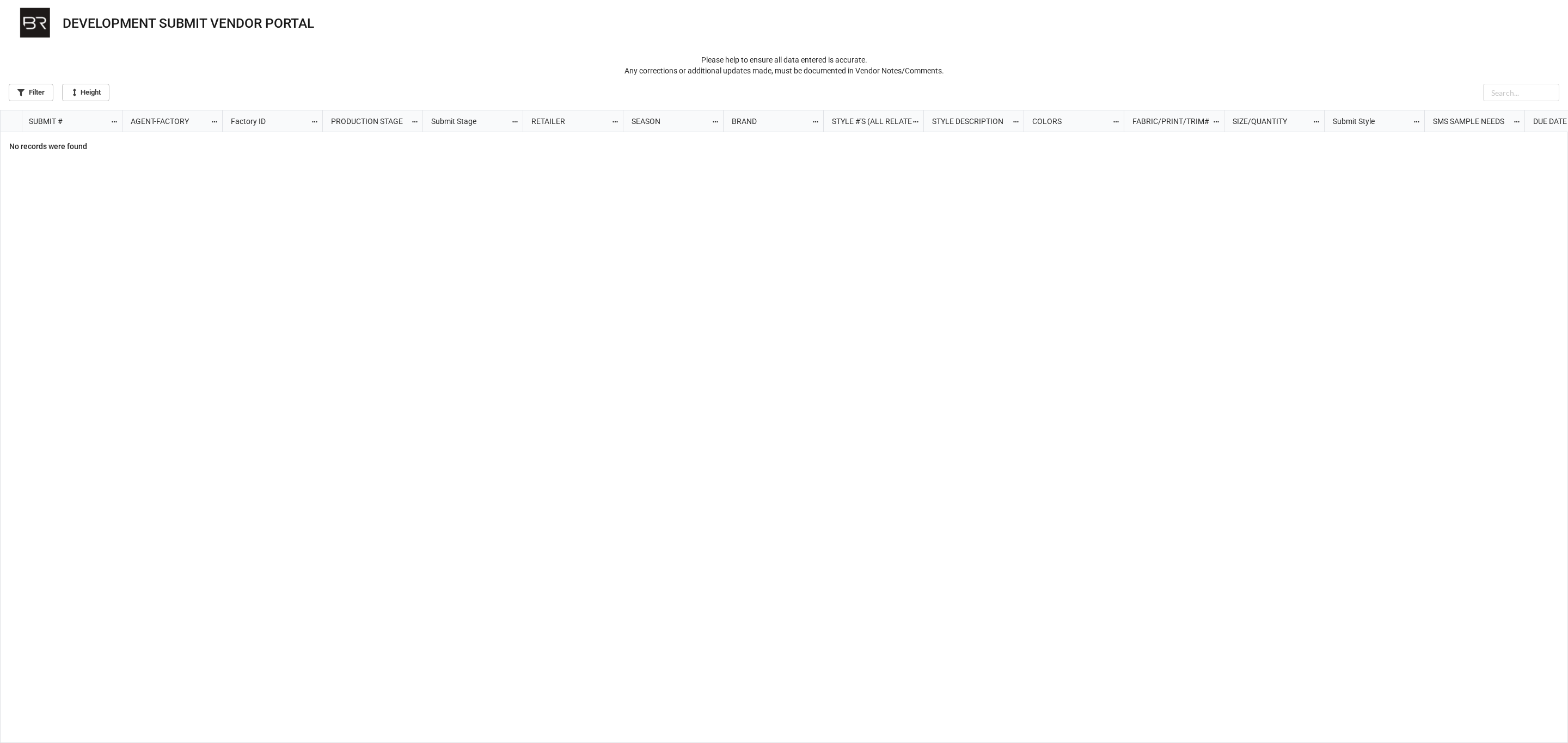
scroll to position [627, 1561]
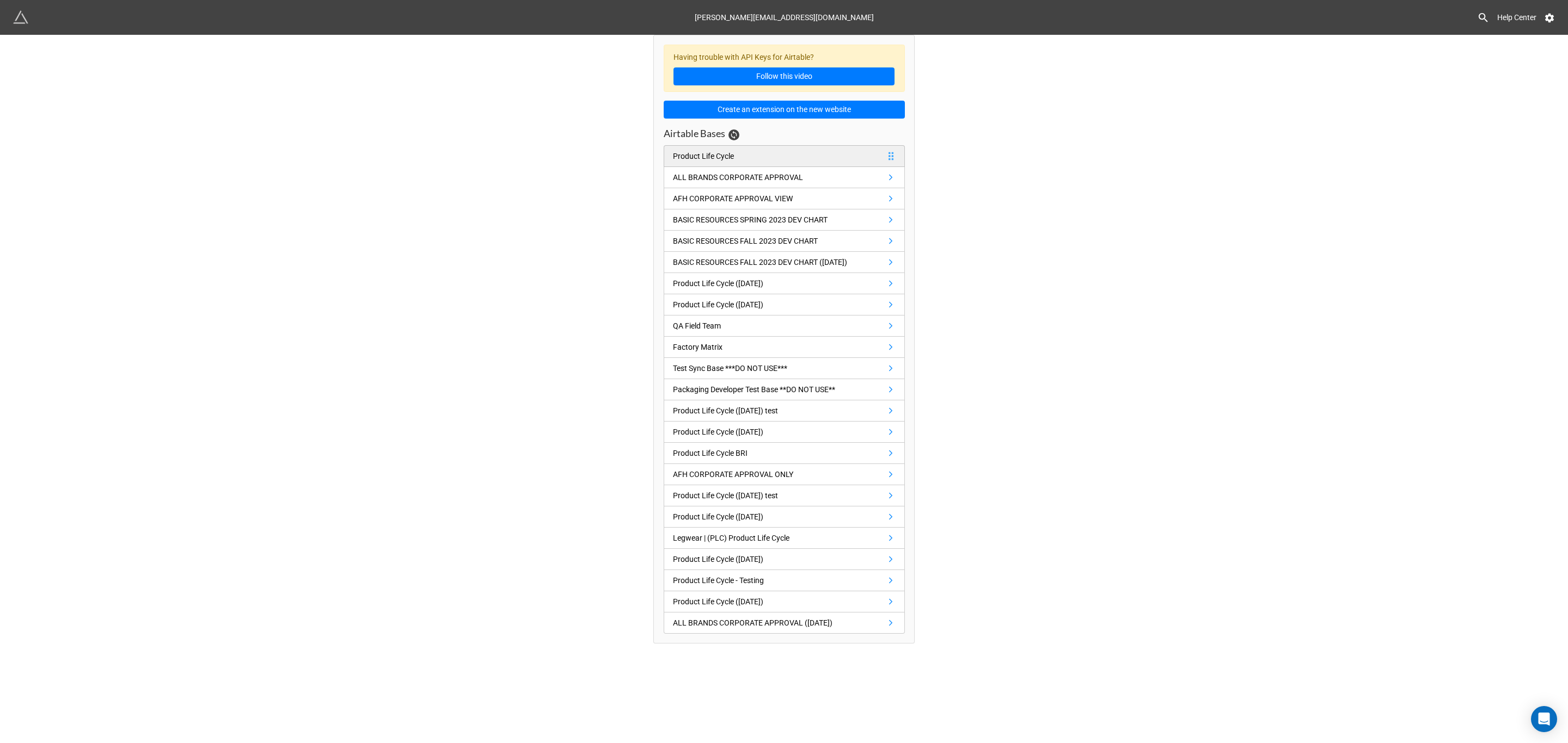
click at [729, 156] on div "Product Life Cycle" at bounding box center [703, 156] width 61 height 12
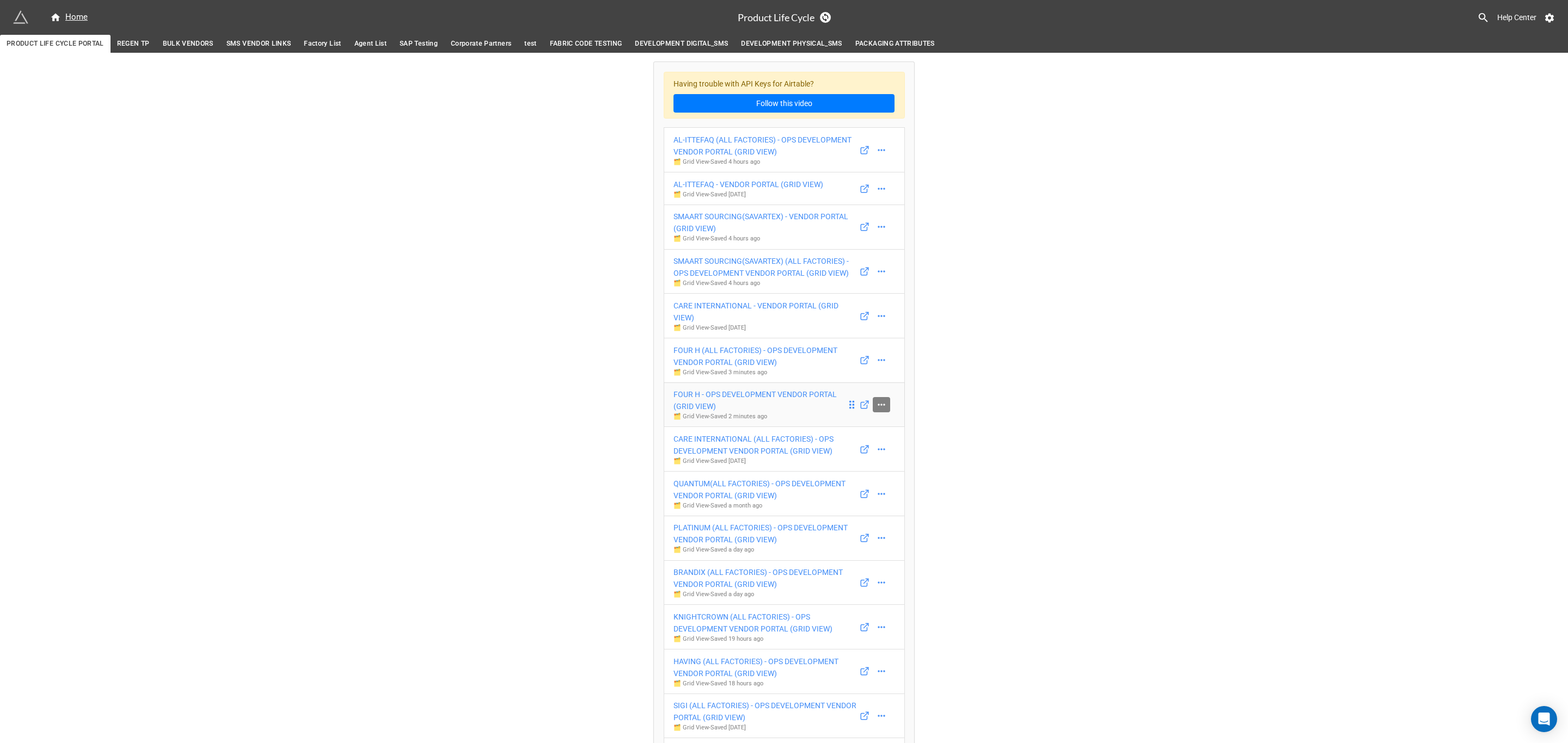
click at [878, 410] on icon at bounding box center [881, 405] width 11 height 11
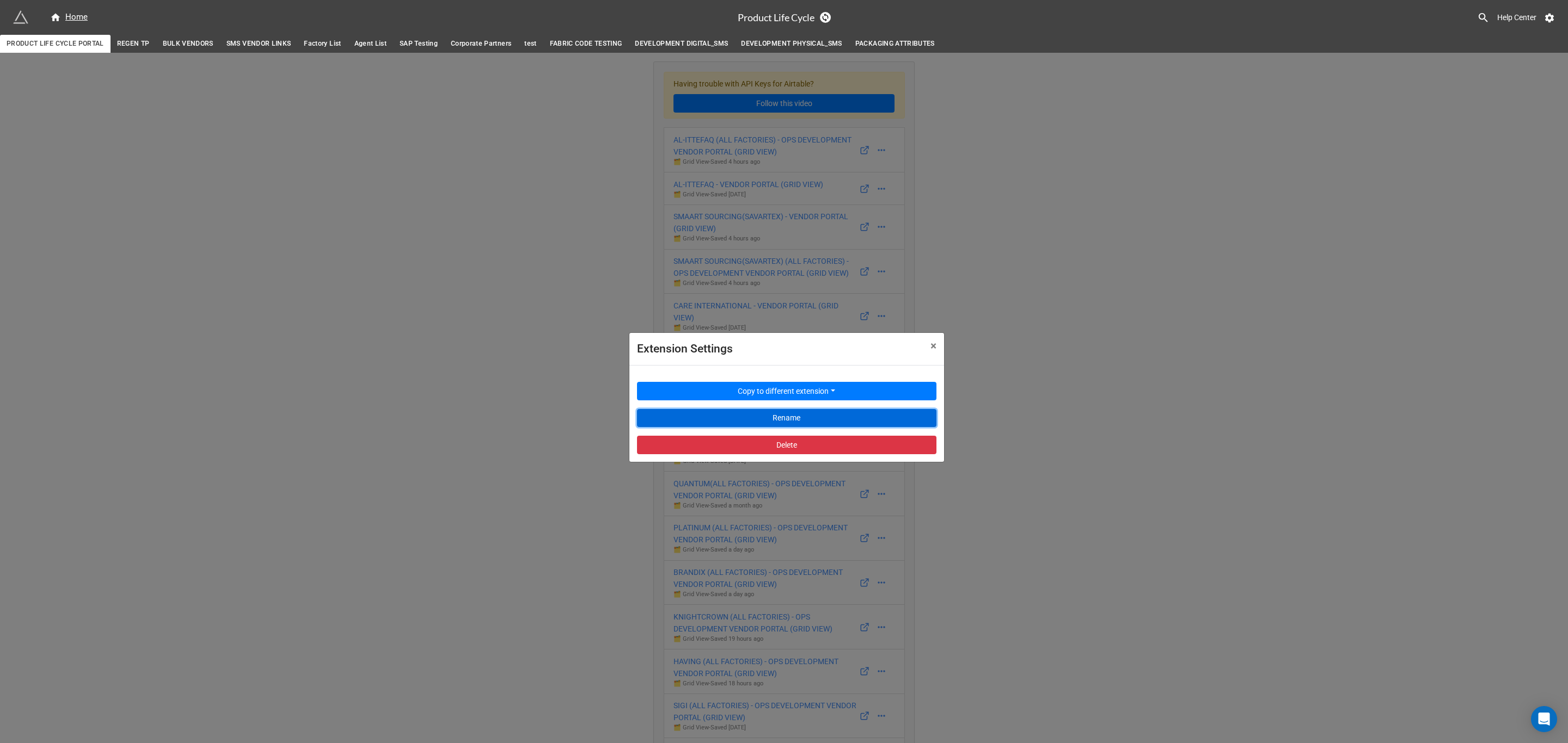
click at [876, 412] on button "Rename" at bounding box center [787, 418] width 299 height 19
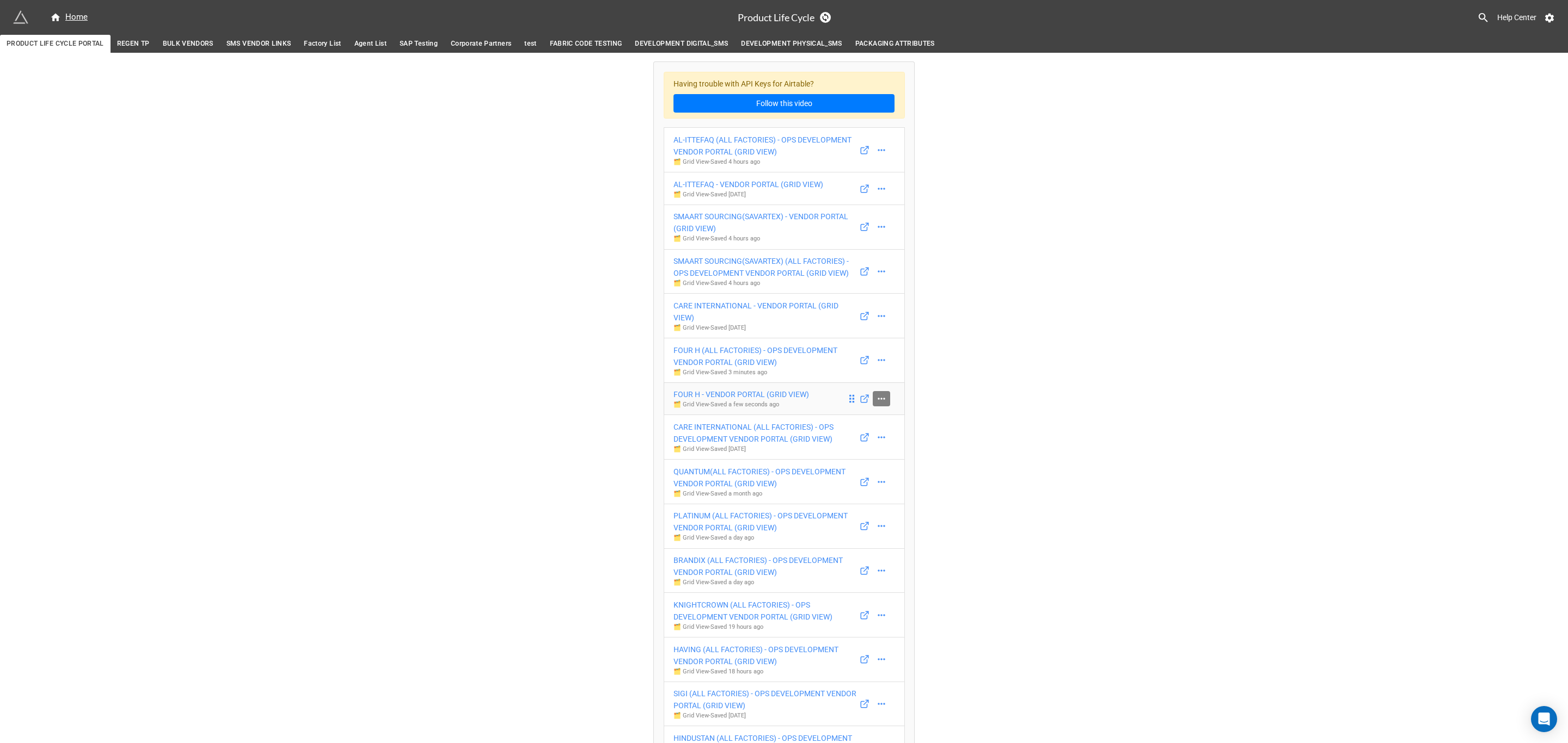
click at [876, 400] on icon at bounding box center [881, 399] width 11 height 11
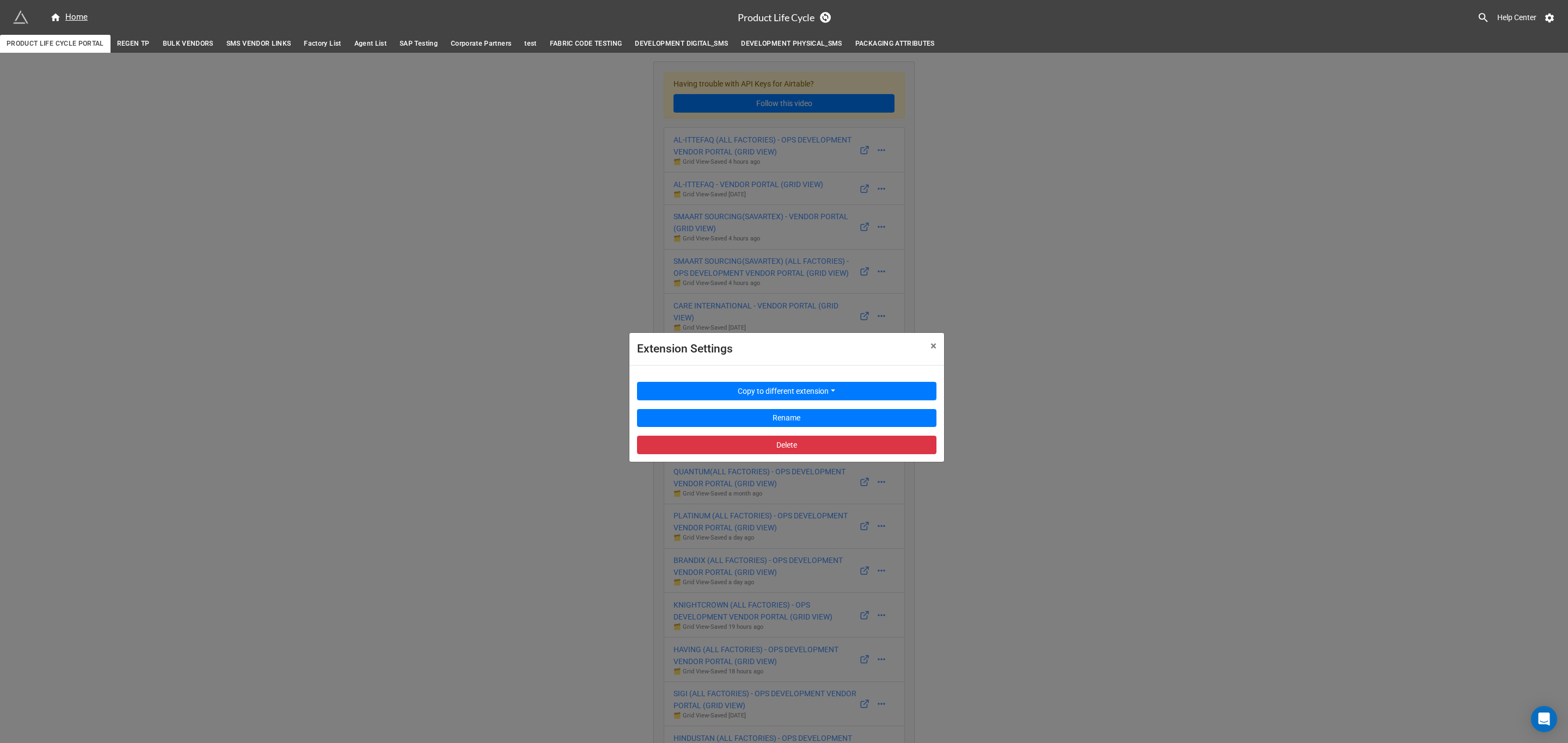
click at [1058, 274] on div "Extension Settings × Close Copy to different extension Rename Delete" at bounding box center [784, 424] width 1568 height 743
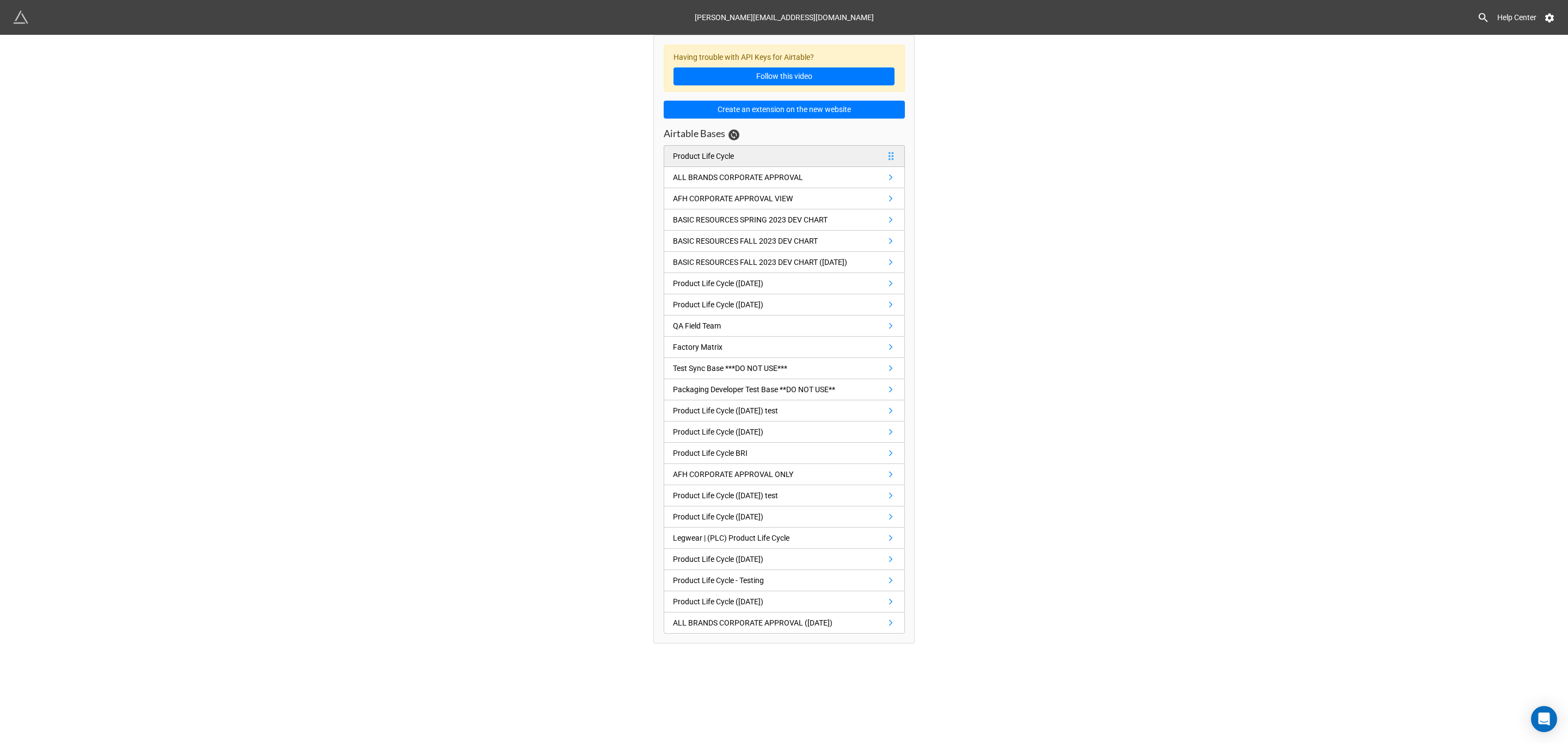
click at [732, 156] on div "Product Life Cycle" at bounding box center [703, 156] width 61 height 12
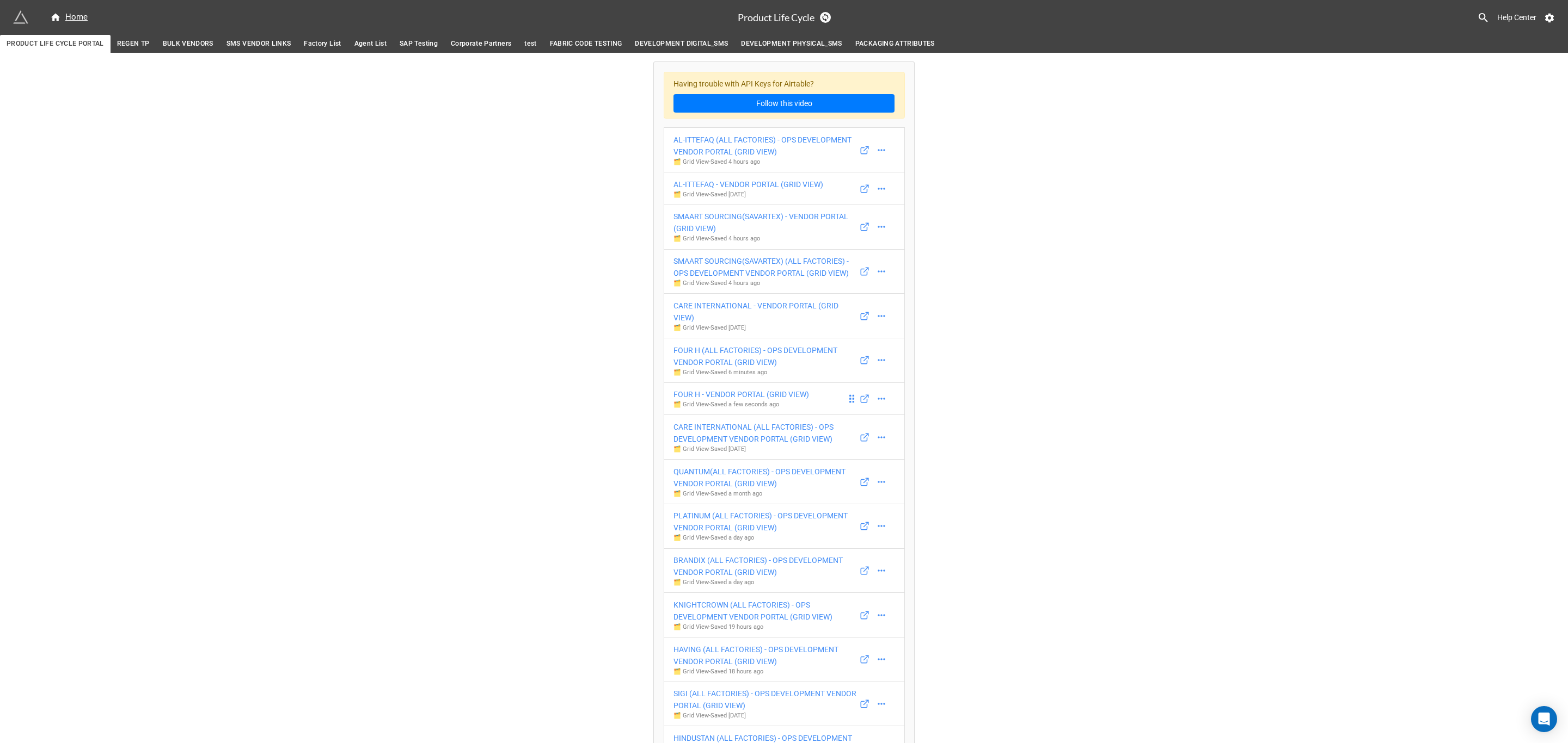
click at [743, 409] on p "🗂️ Grid View - Saved a few seconds ago" at bounding box center [741, 405] width 135 height 9
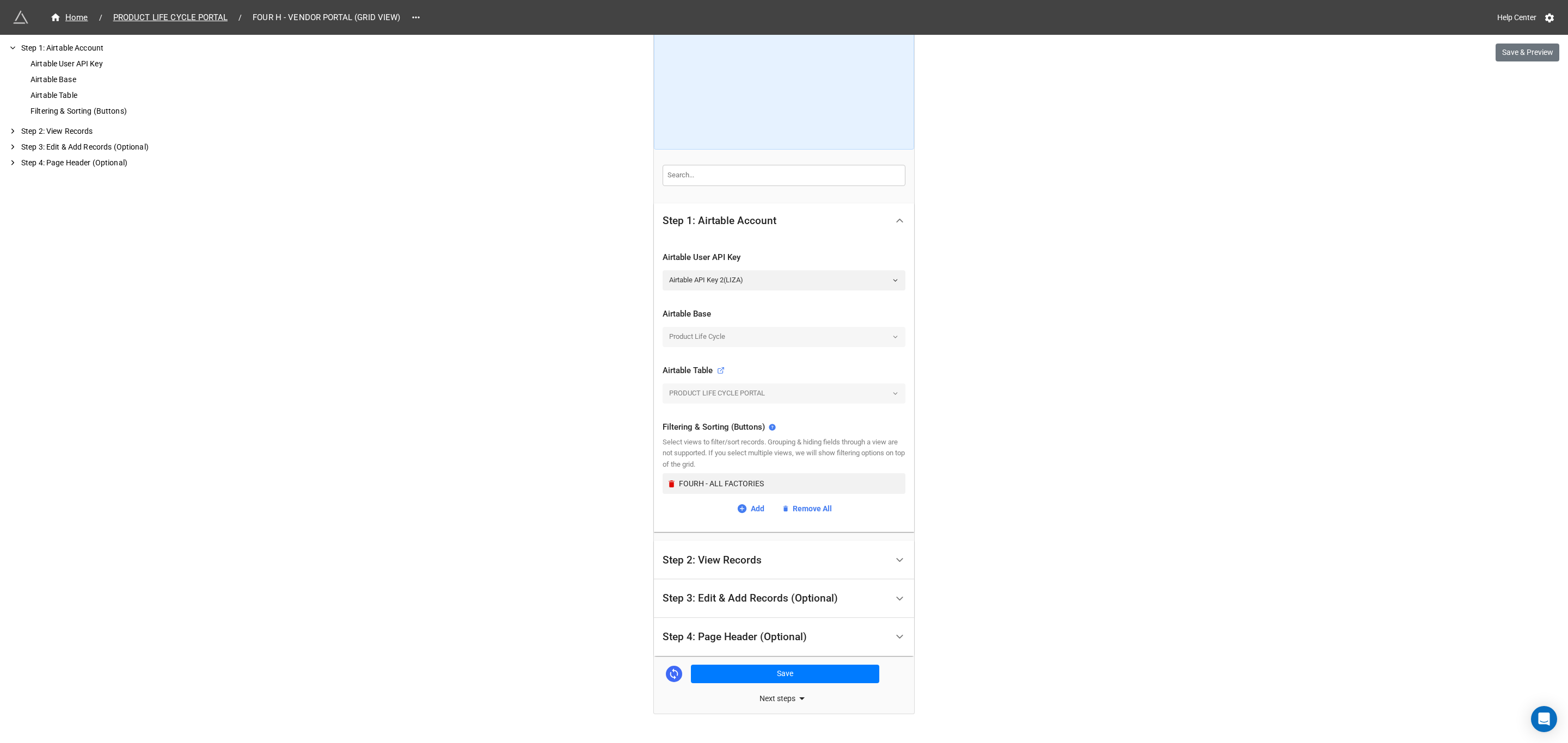
scroll to position [79, 0]
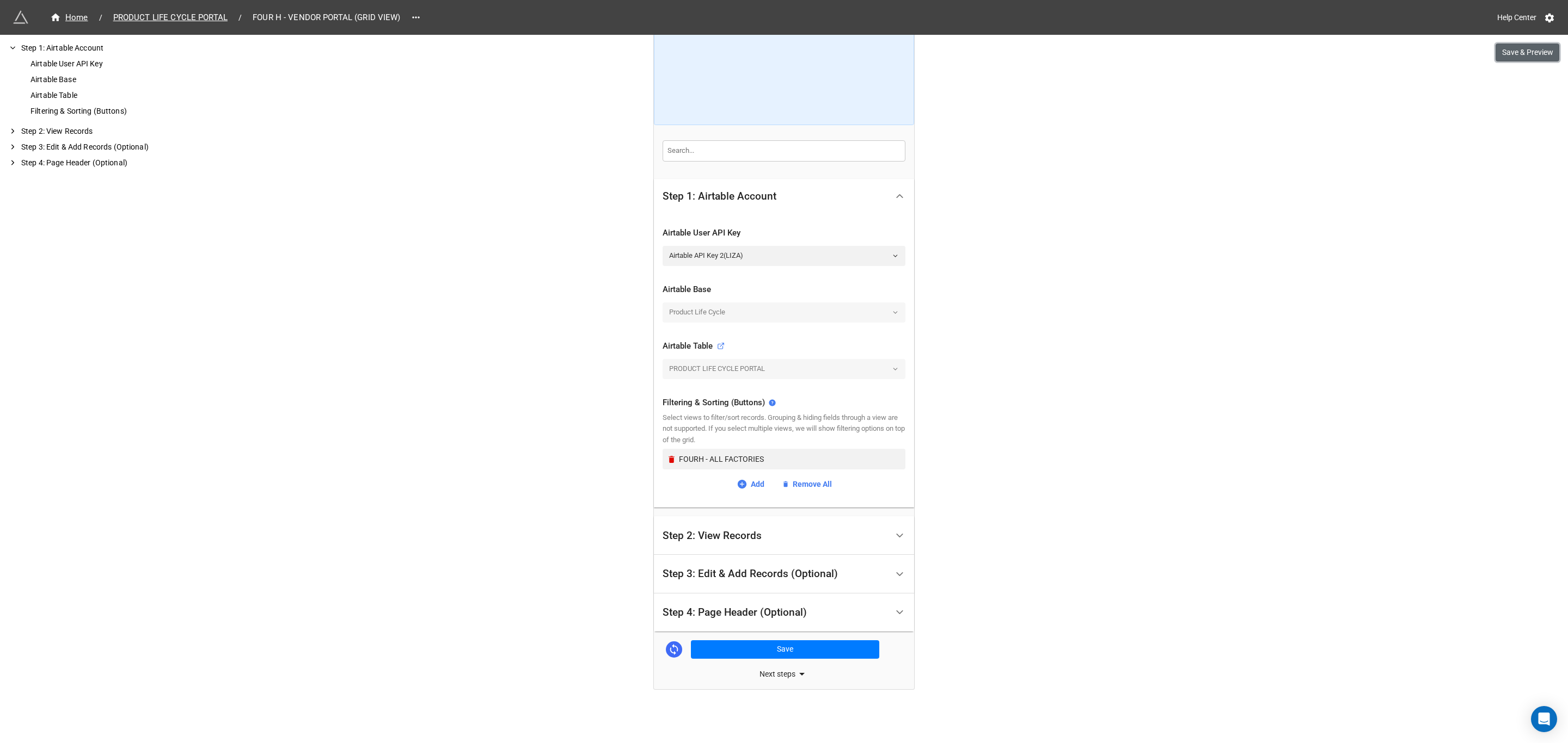
click at [1533, 53] on button "Save & Preview" at bounding box center [1527, 53] width 64 height 19
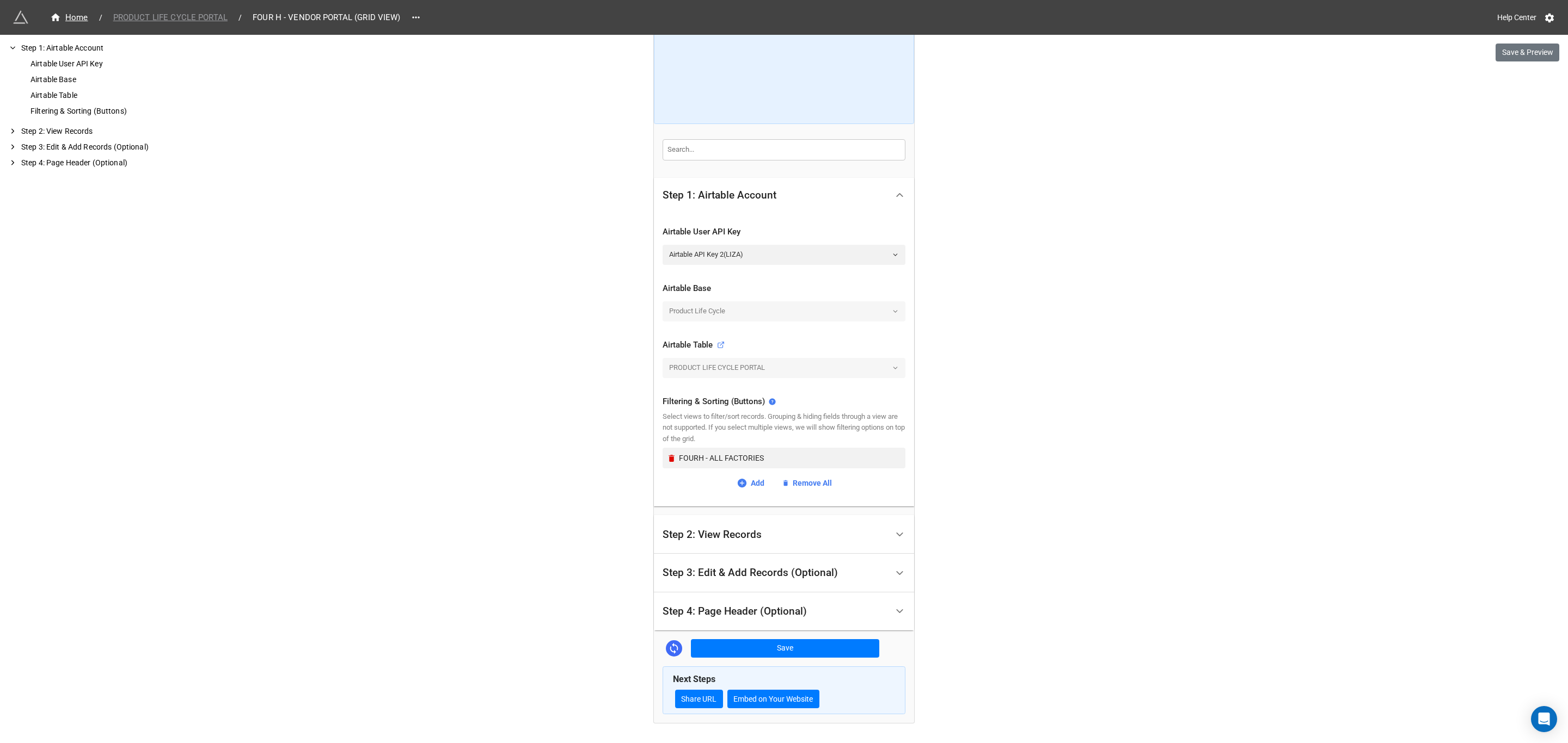
click at [188, 20] on span "PRODUCT LIFE CYCLE PORTAL" at bounding box center [171, 17] width 127 height 12
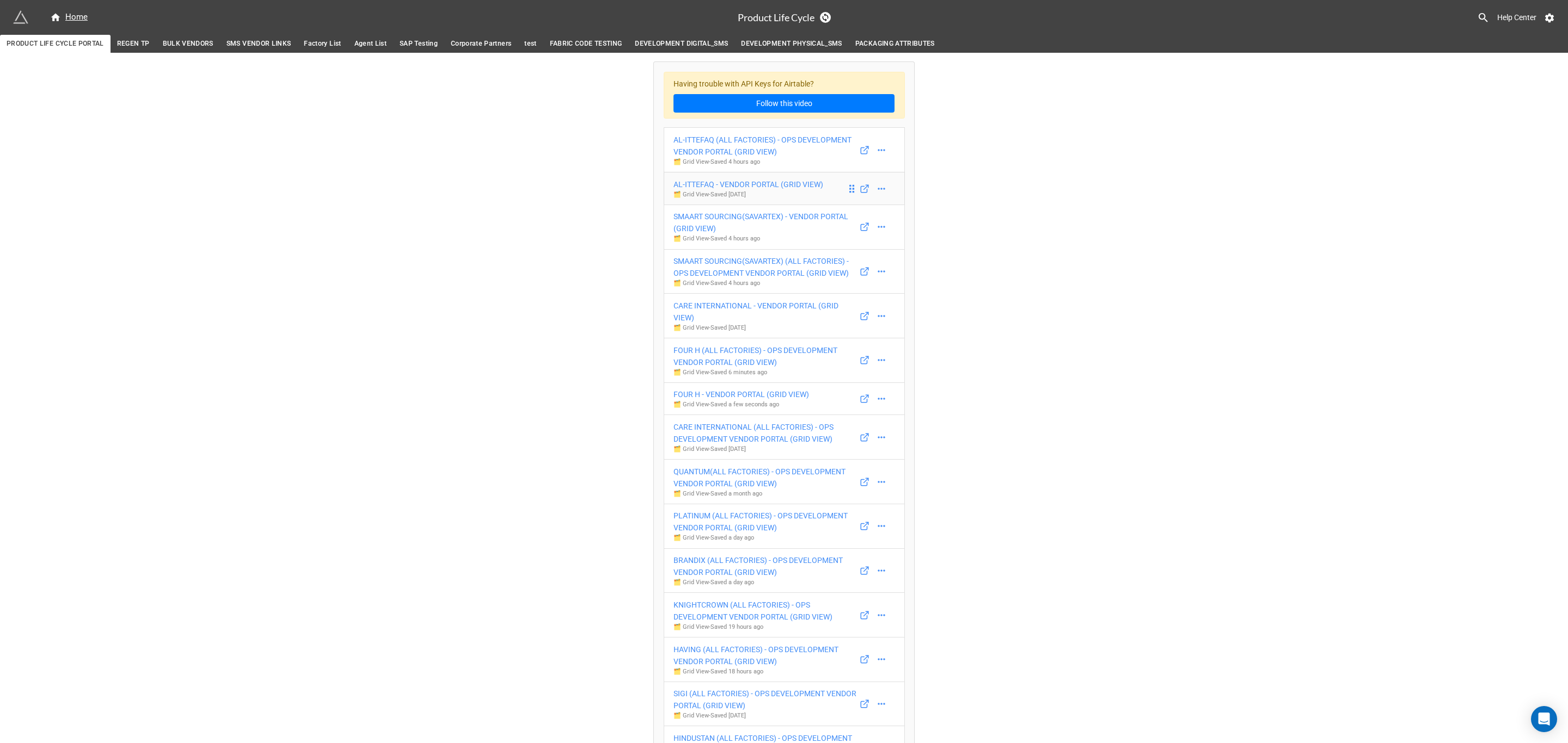
click at [801, 188] on div "AL-ITTEFAQ - VENDOR PORTAL (GRID VIEW)" at bounding box center [748, 184] width 150 height 12
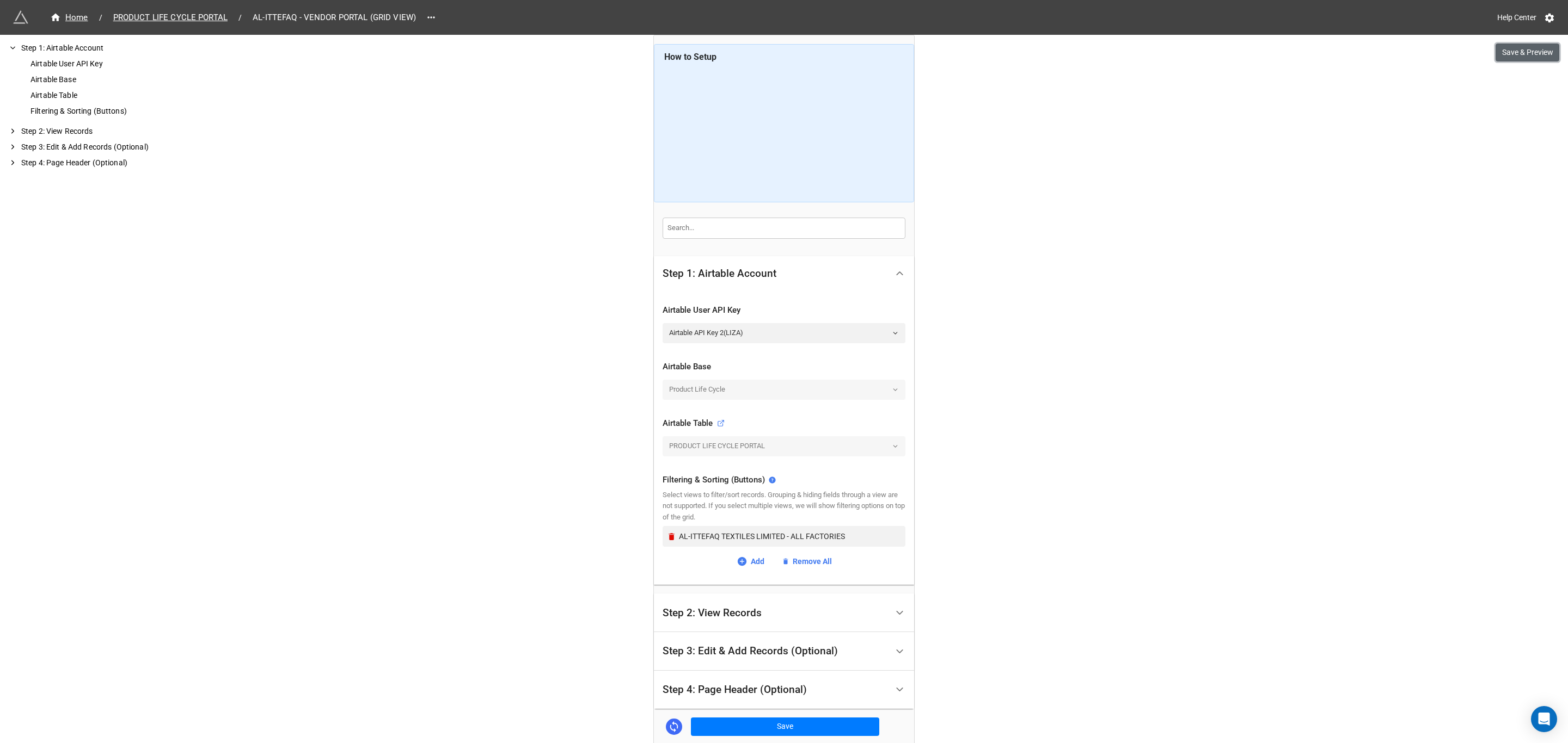
click at [1532, 51] on button "Save & Preview" at bounding box center [1527, 53] width 64 height 19
click at [139, 23] on span "PRODUCT LIFE CYCLE PORTAL" at bounding box center [171, 17] width 127 height 12
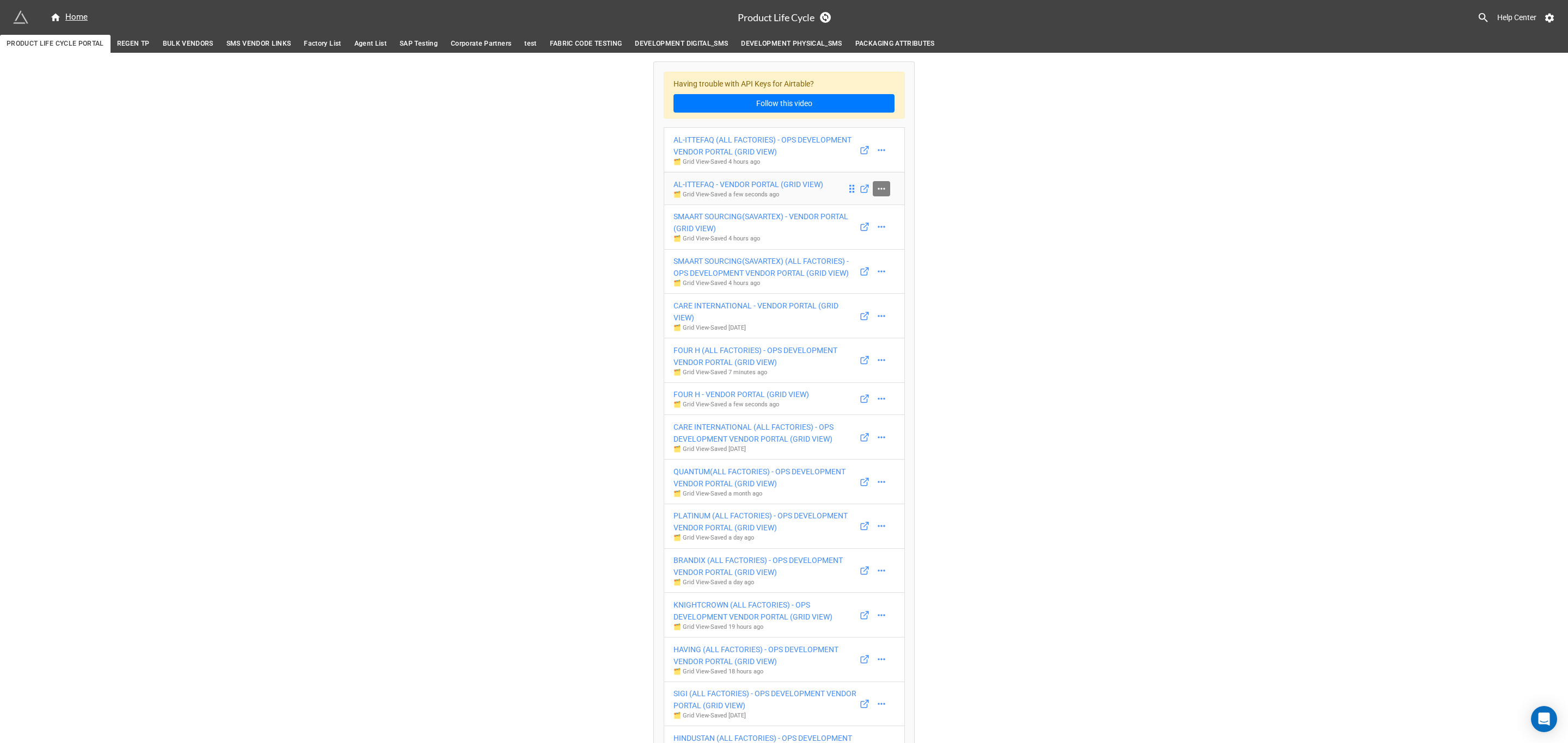
click at [879, 192] on icon at bounding box center [881, 189] width 11 height 11
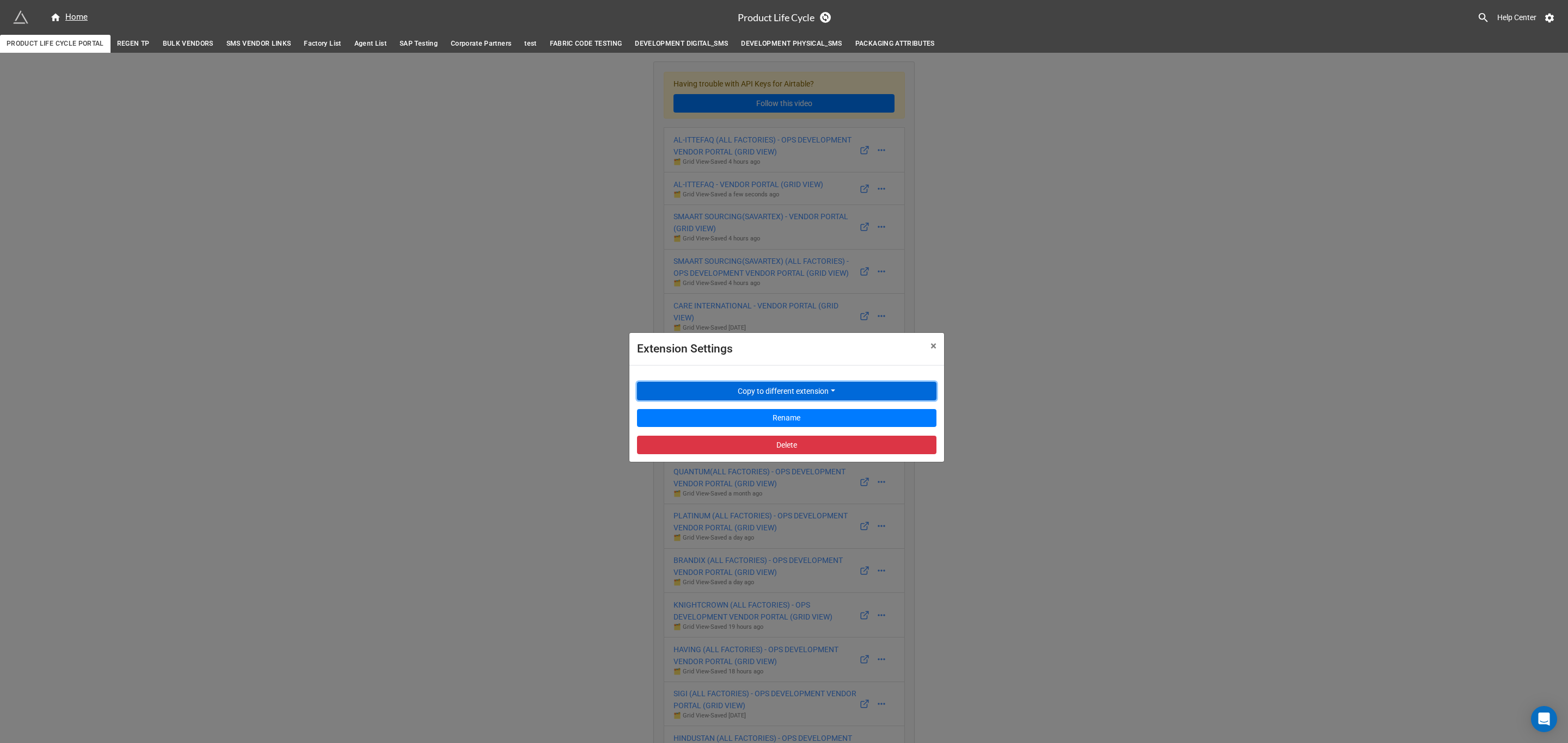
click at [816, 393] on button "Copy to different extension" at bounding box center [787, 391] width 299 height 19
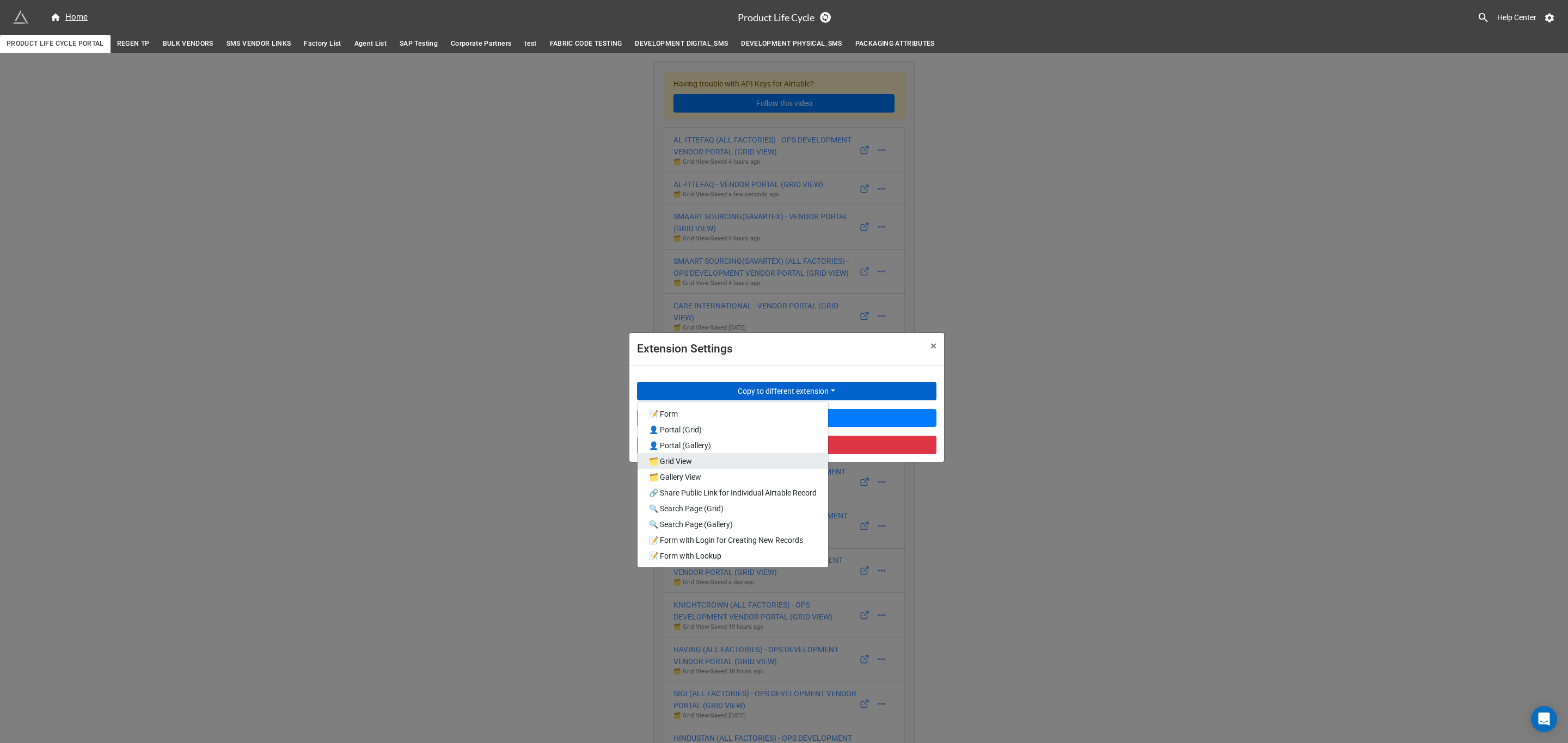
click at [758, 464] on link "🗂️ Grid View" at bounding box center [733, 461] width 191 height 16
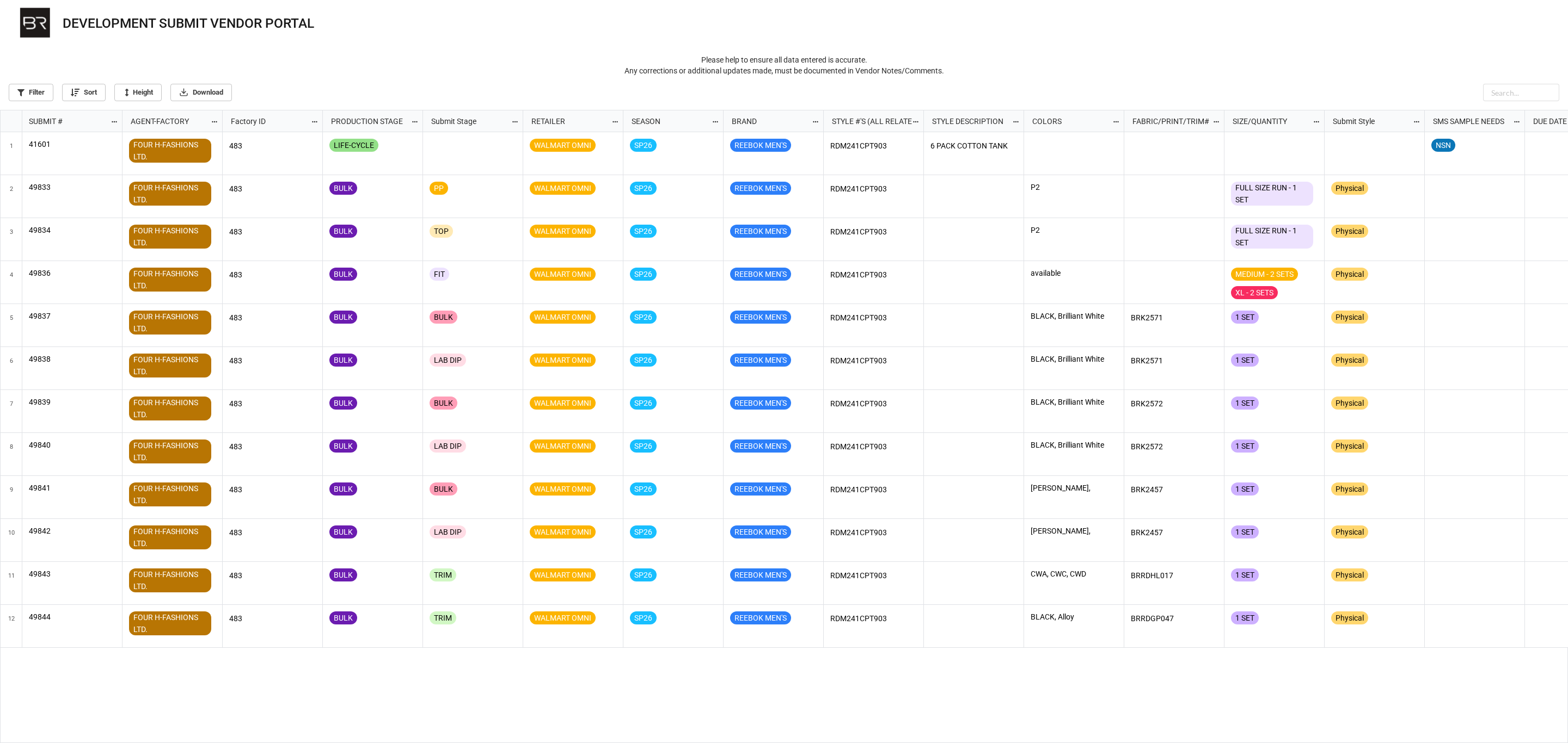
scroll to position [627, 1561]
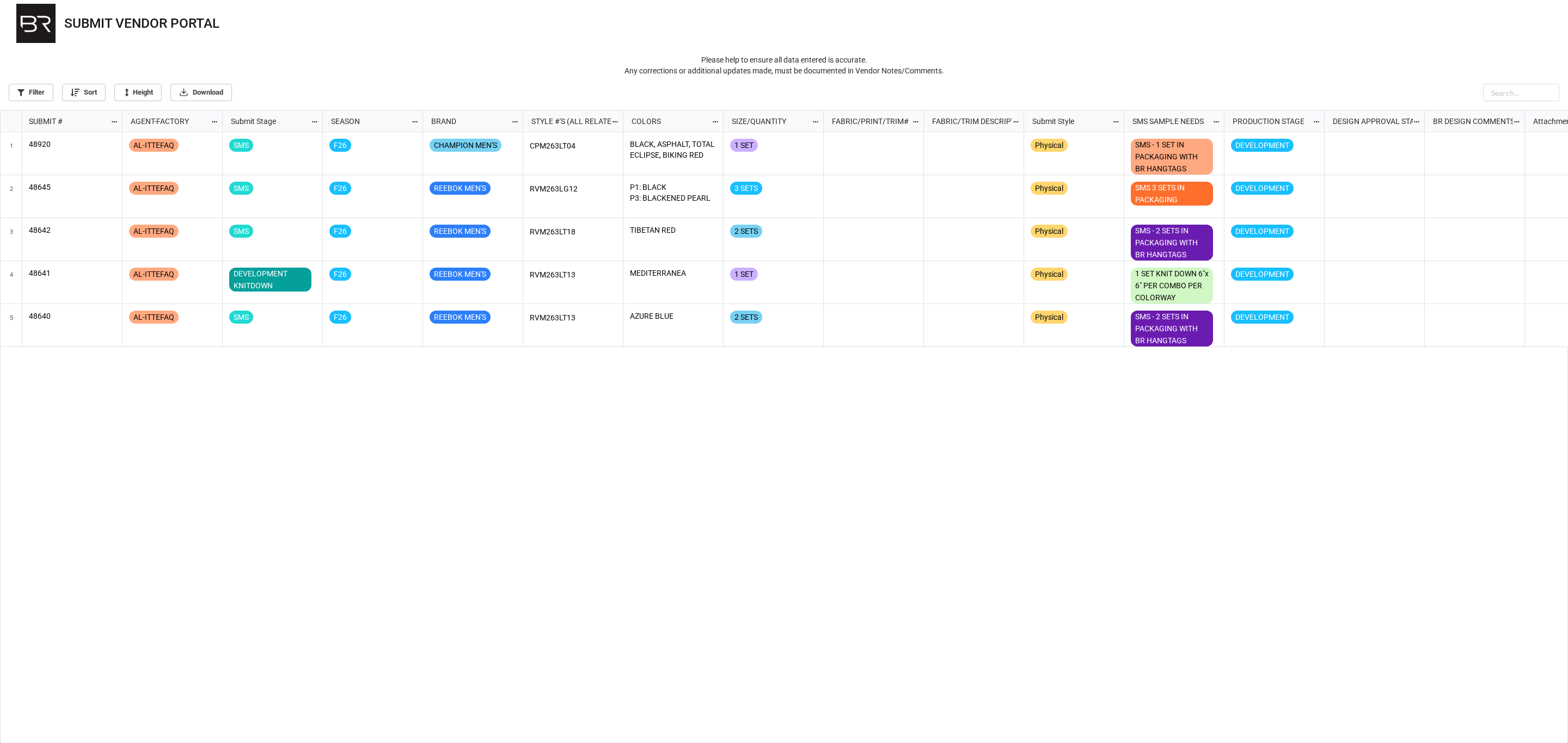
scroll to position [627, 1561]
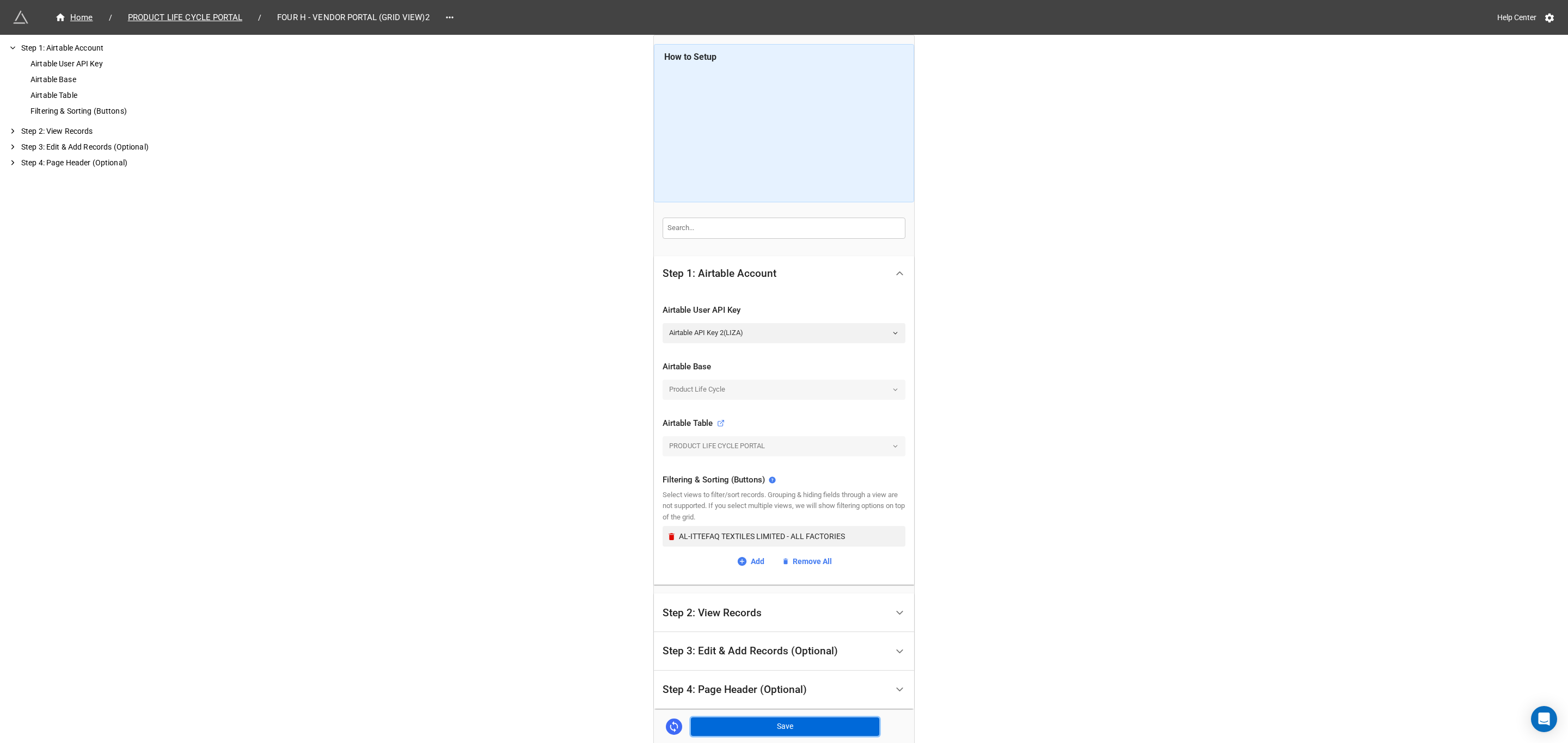
click at [779, 725] on button "Save" at bounding box center [785, 727] width 189 height 19
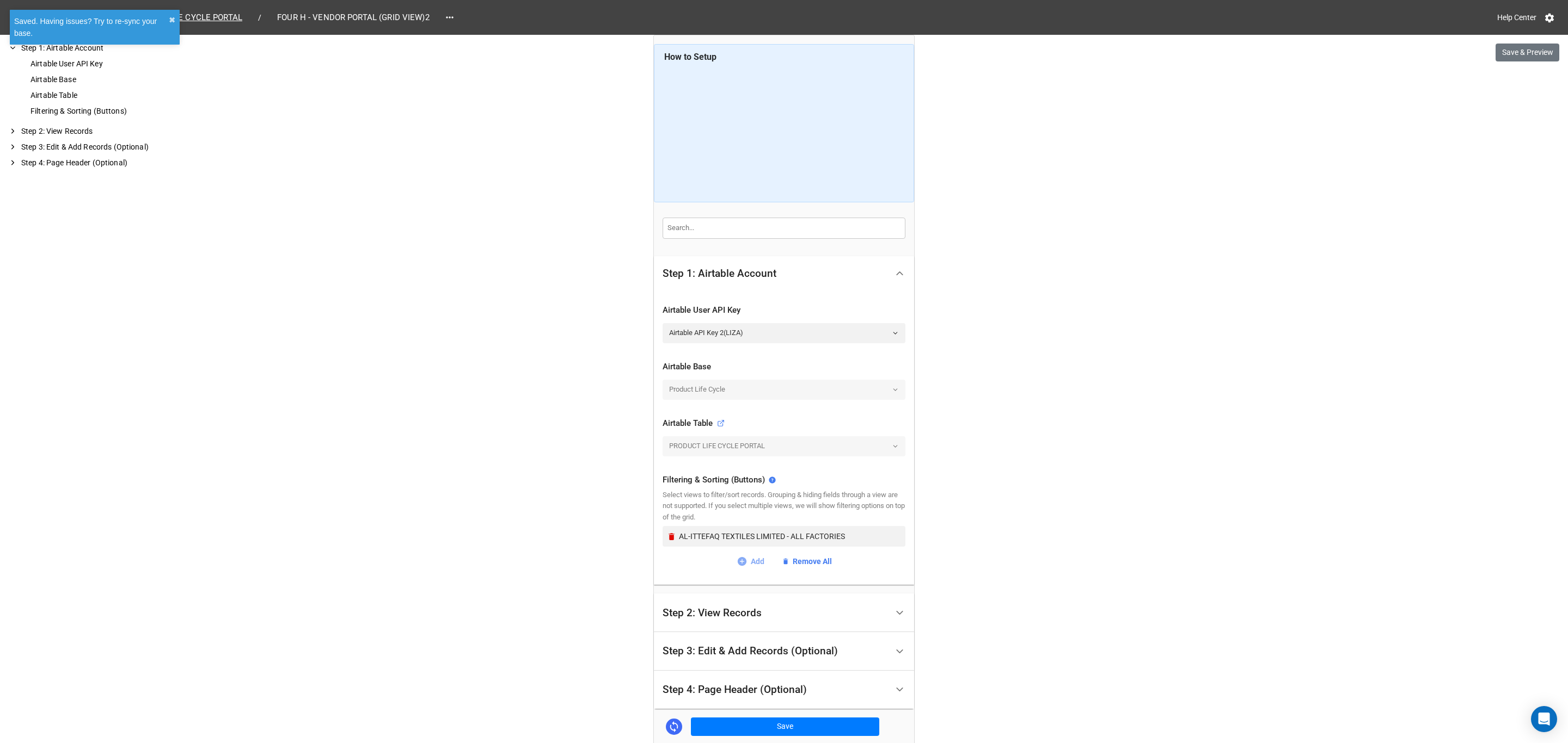
click at [756, 559] on link "Add" at bounding box center [750, 561] width 28 height 12
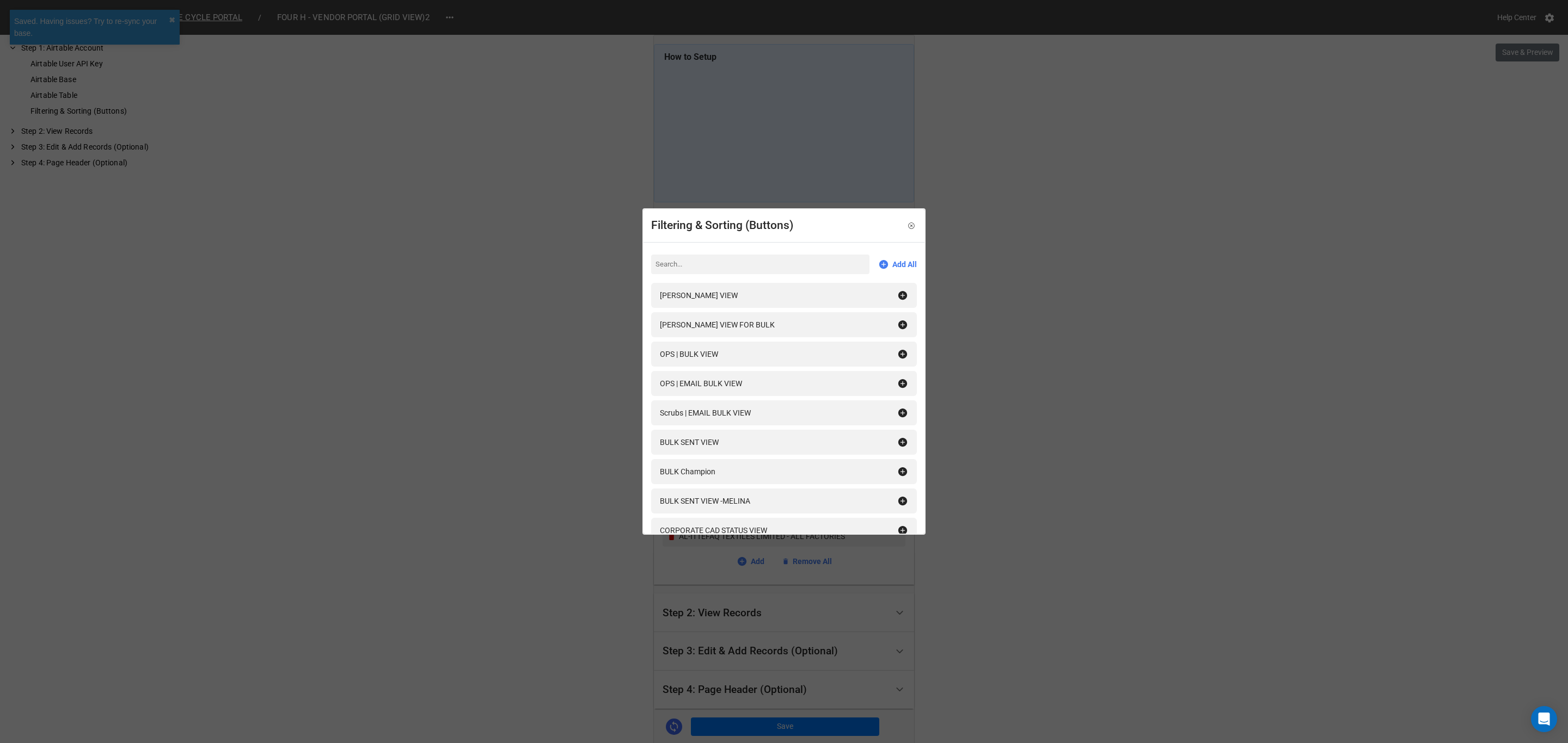
click at [752, 265] on input at bounding box center [760, 265] width 218 height 20
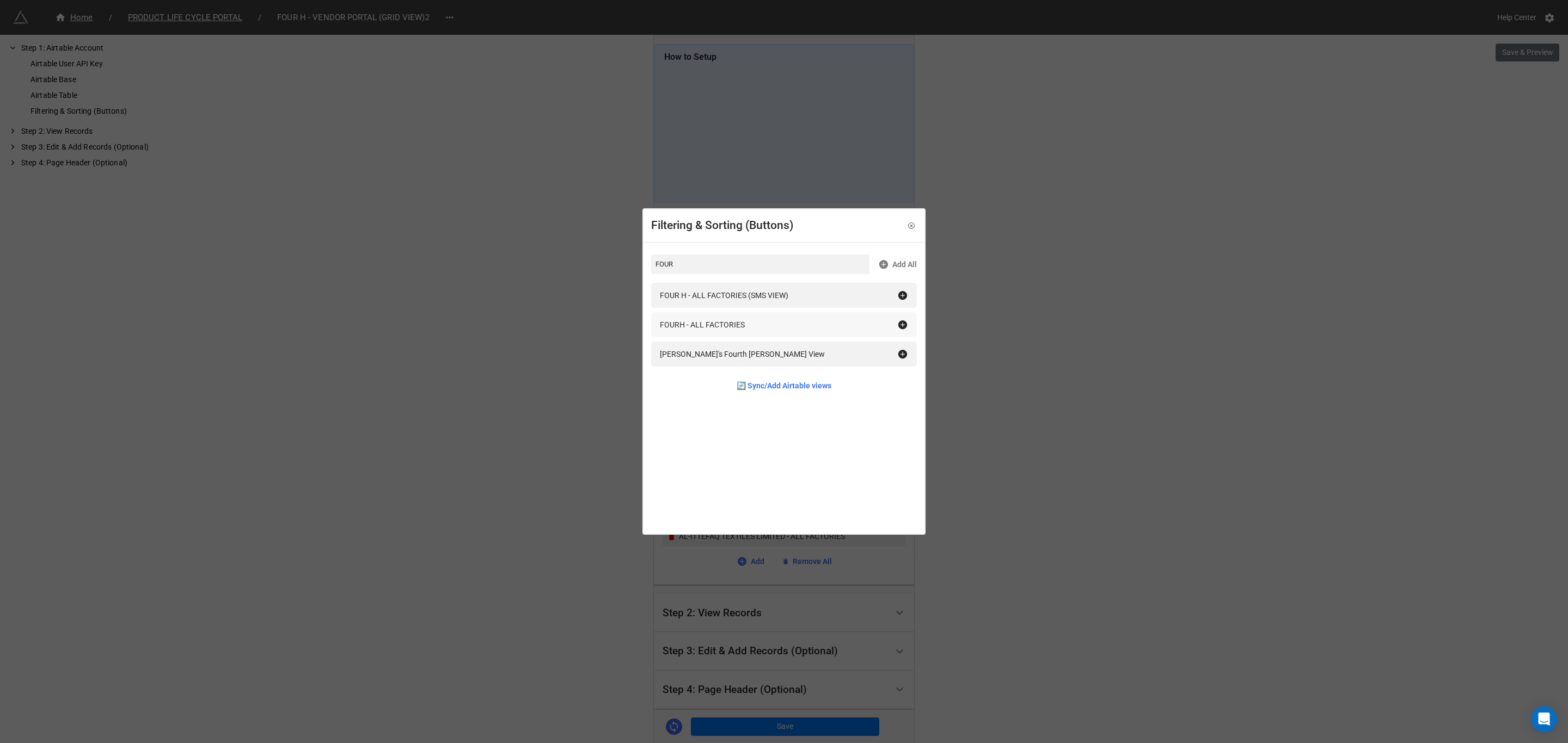
type input "FOUR"
click at [900, 322] on icon at bounding box center [902, 325] width 9 height 9
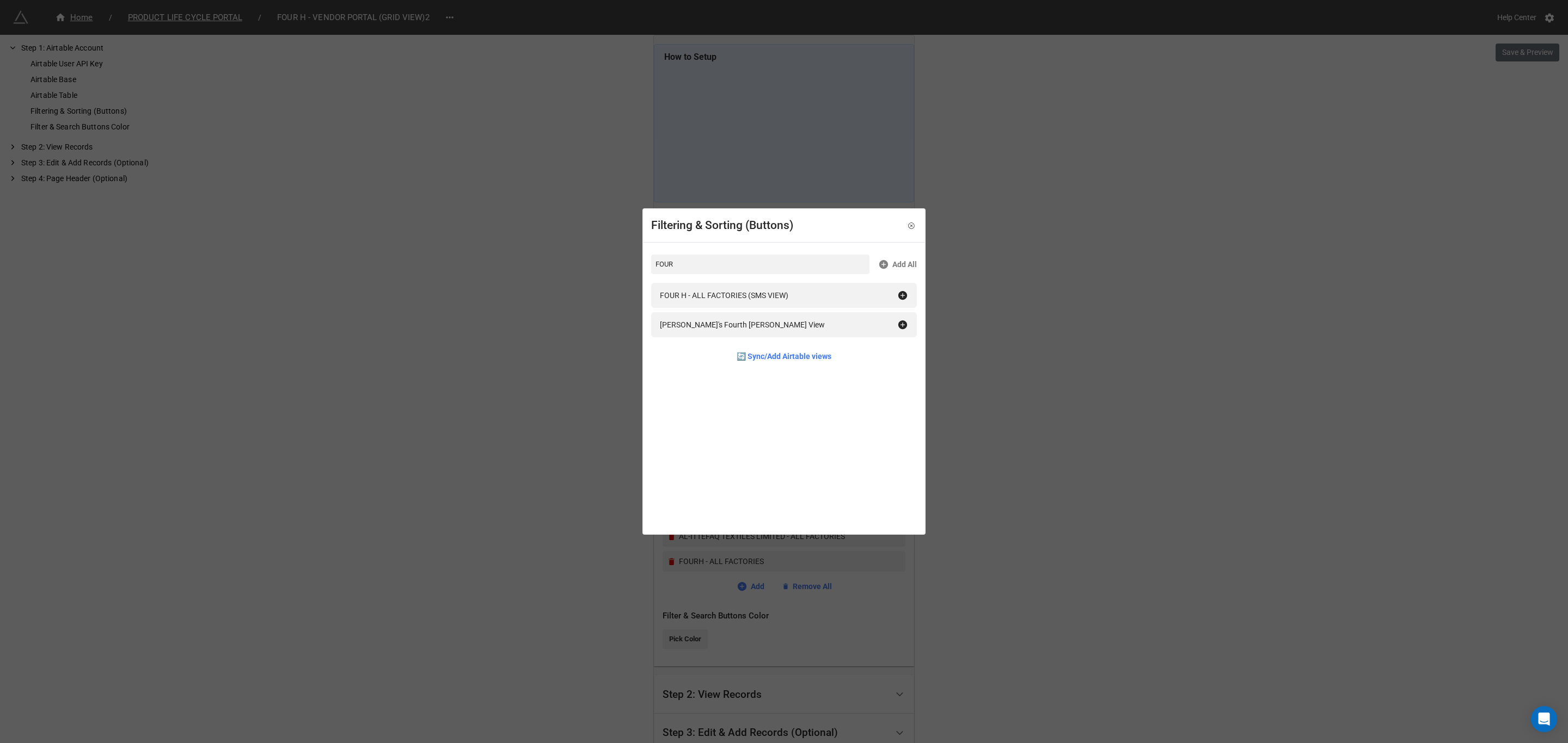
click at [1134, 533] on div "Filtering & Sorting (Buttons) FOUR Add All FOUR H - ALL FACTORIES (SMS VIEW) Ko…" at bounding box center [784, 372] width 1568 height 743
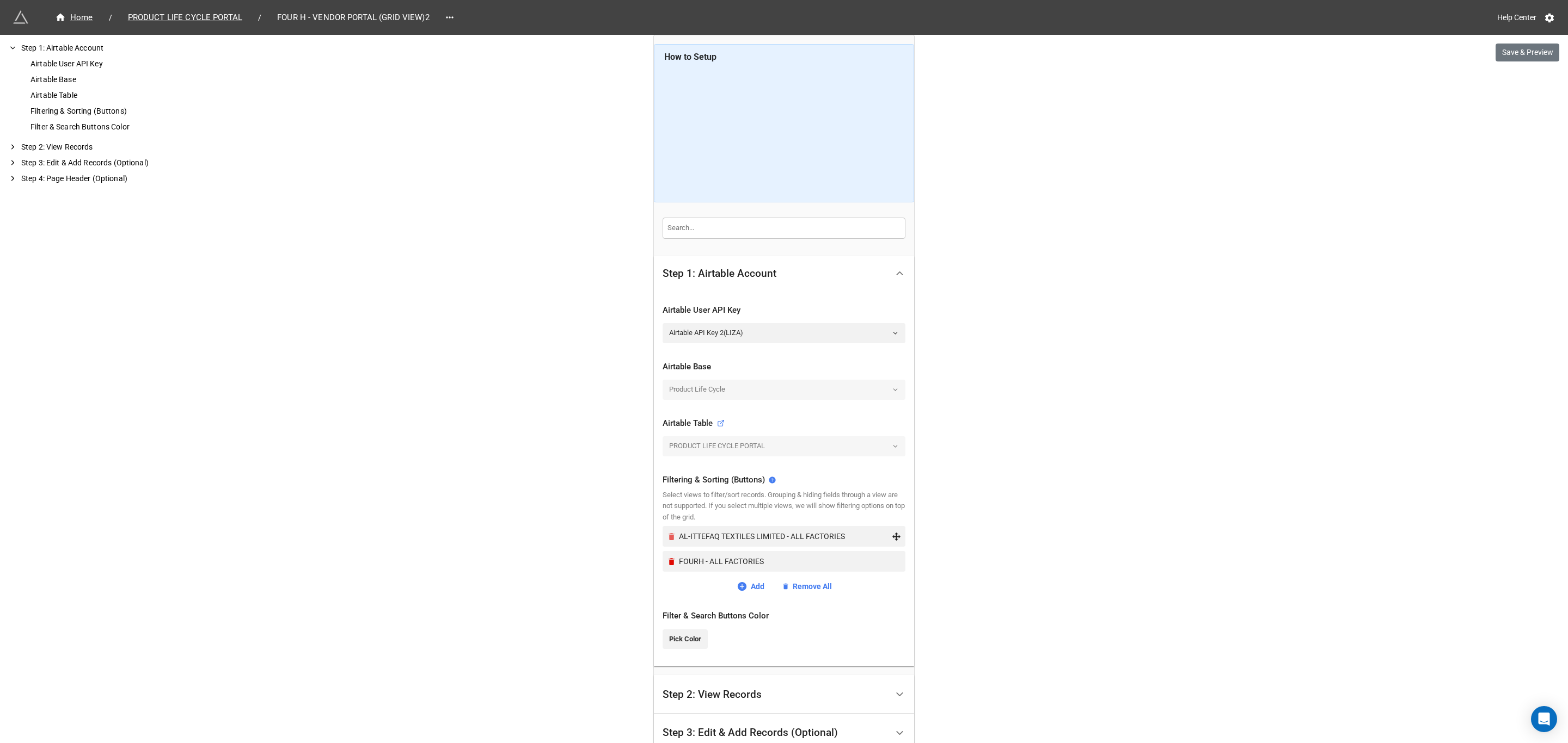
click at [669, 534] on icon "Remove" at bounding box center [672, 537] width 6 height 7
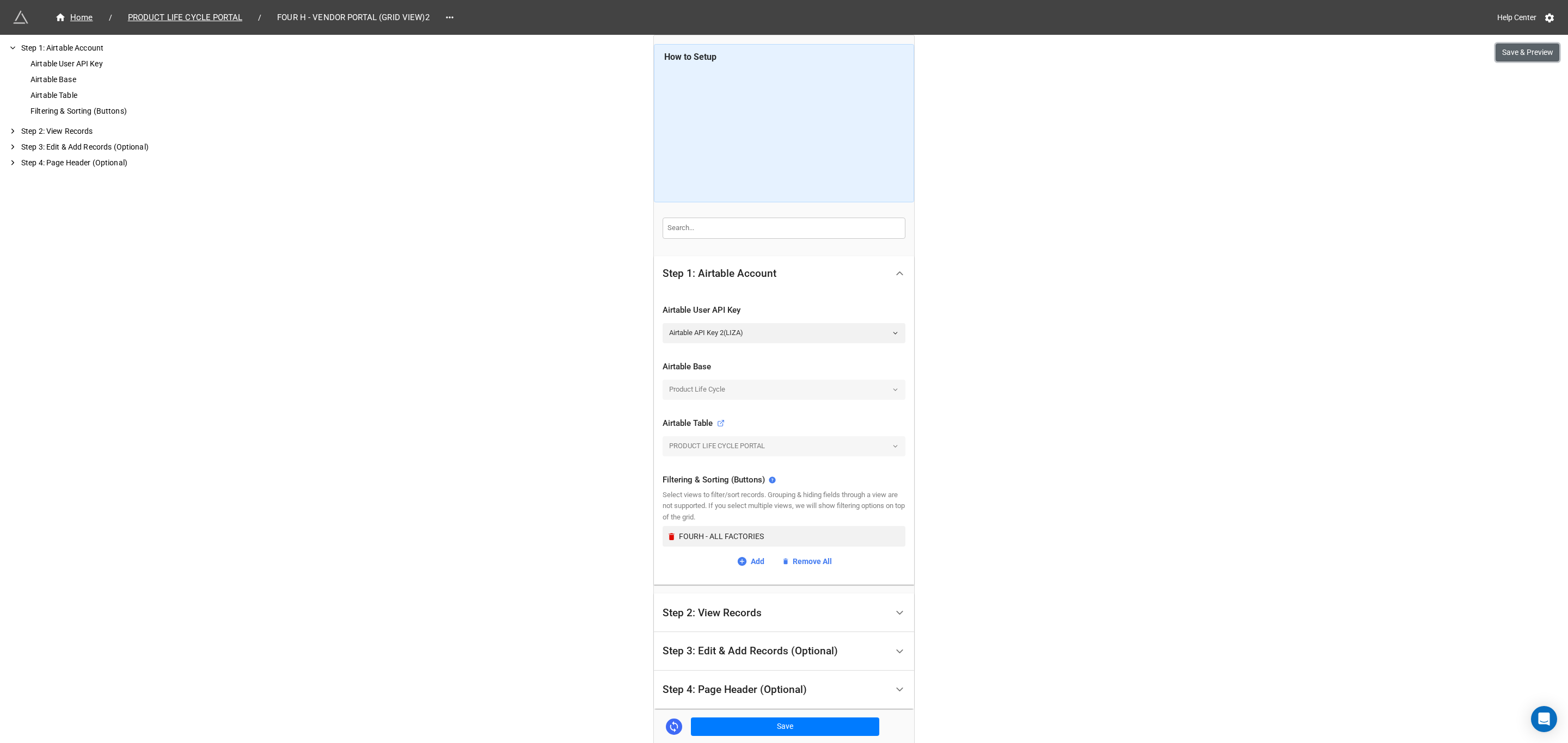
click at [1520, 54] on button "Save & Preview" at bounding box center [1527, 53] width 64 height 19
drag, startPoint x: 182, startPoint y: 15, endPoint x: 186, endPoint y: 21, distance: 7.2
click at [182, 15] on span "PRODUCT LIFE CYCLE PORTAL" at bounding box center [185, 17] width 127 height 12
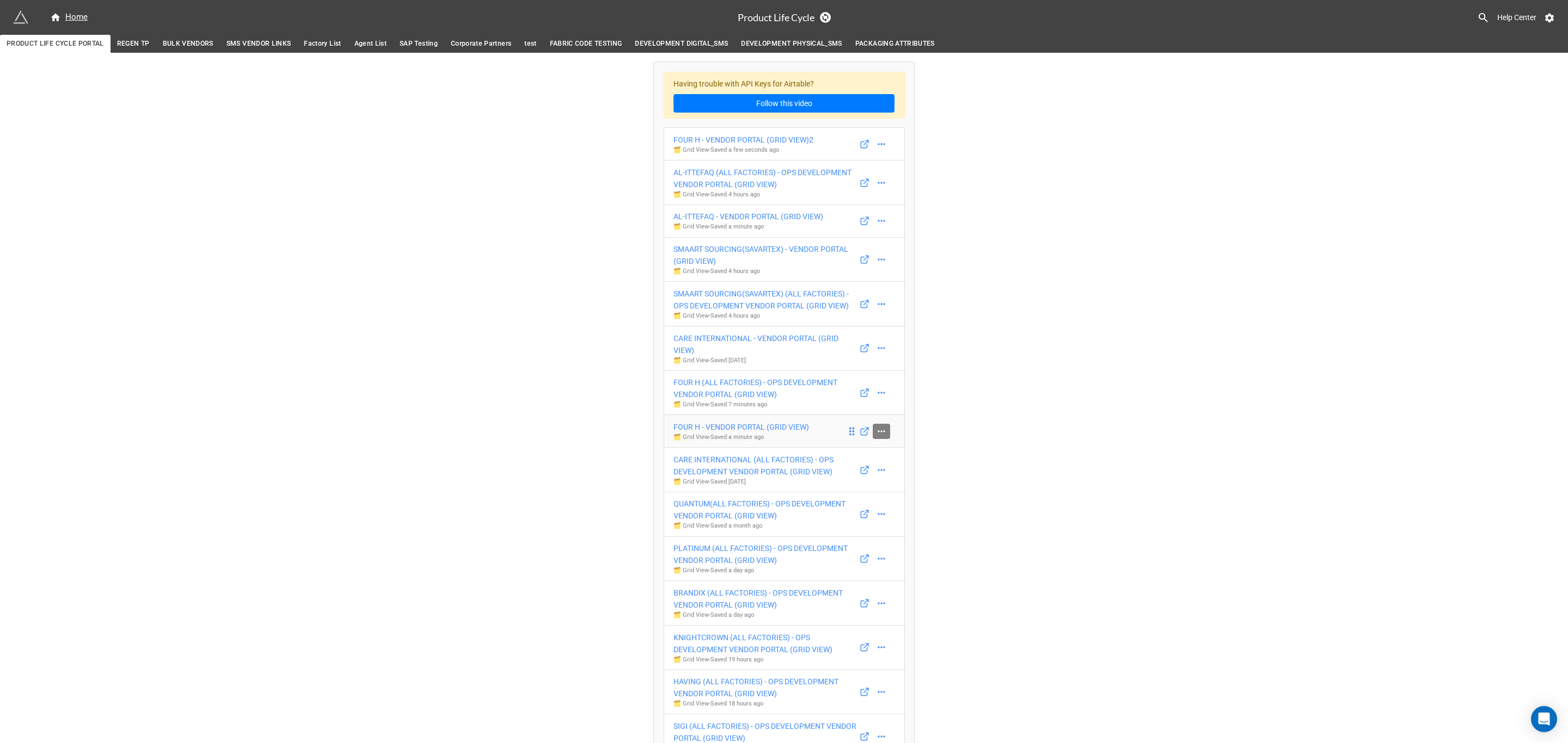
click at [876, 436] on icon at bounding box center [881, 431] width 11 height 11
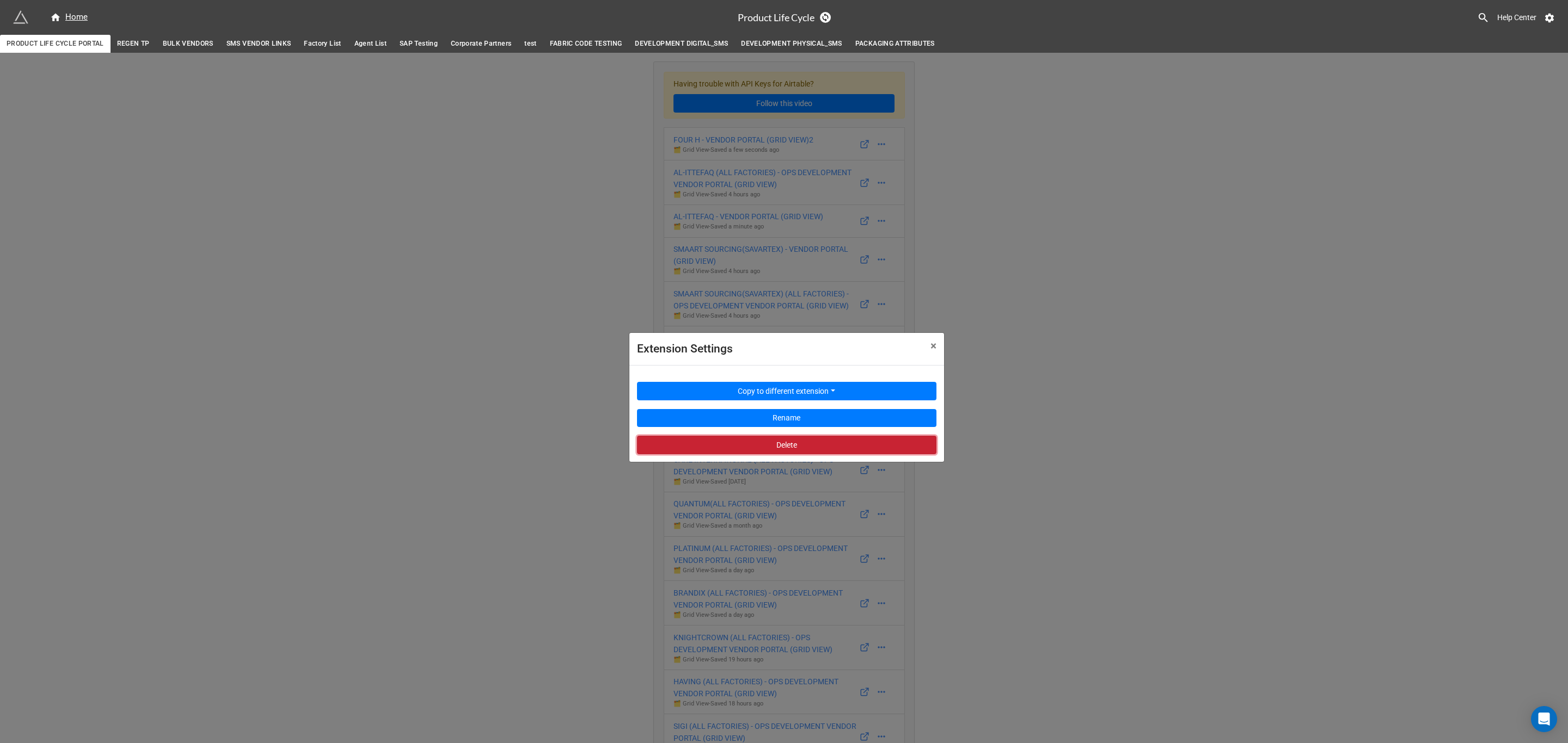
click at [799, 449] on button "Delete" at bounding box center [787, 445] width 299 height 19
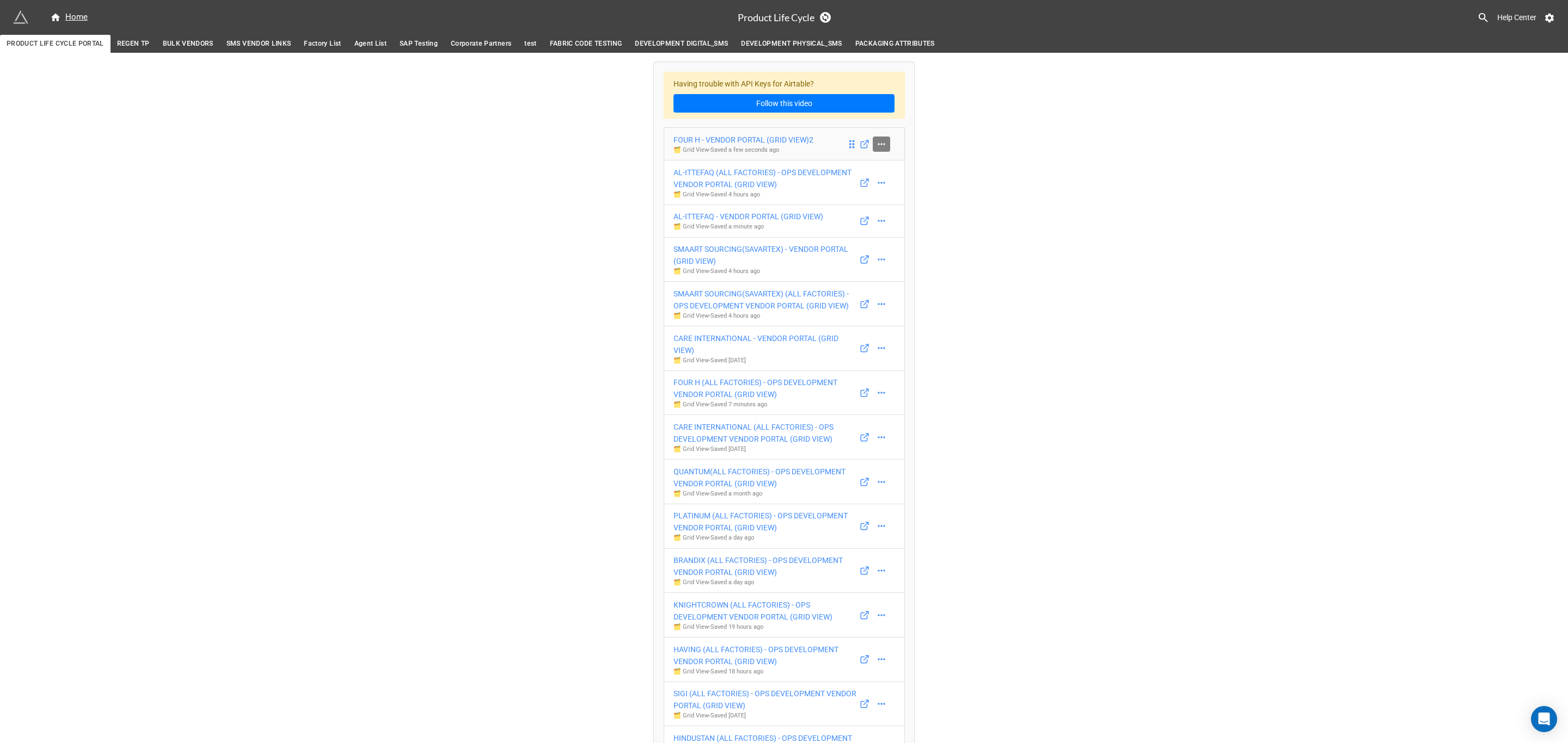
click at [876, 150] on icon at bounding box center [881, 144] width 11 height 11
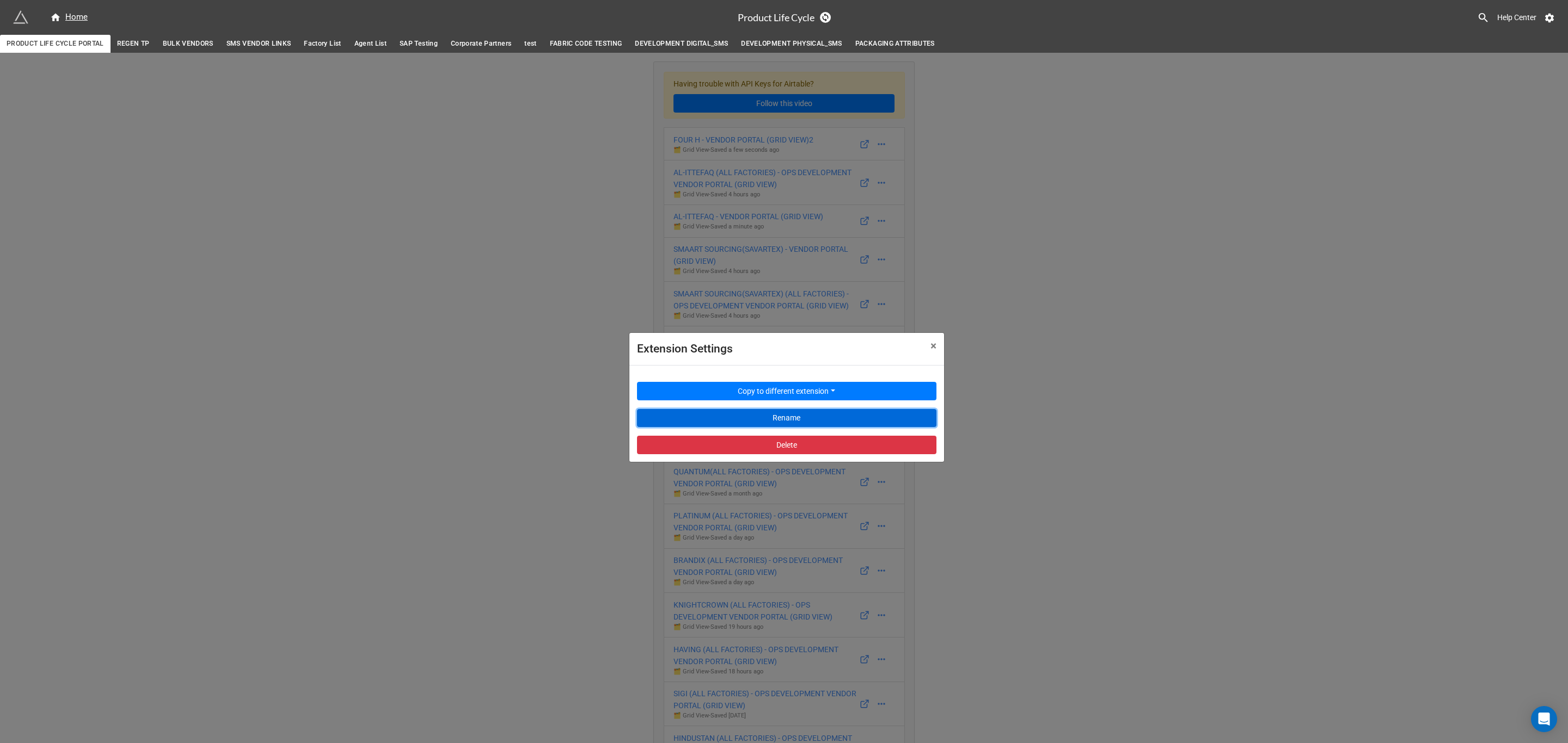
click at [826, 414] on button "Rename" at bounding box center [787, 418] width 299 height 19
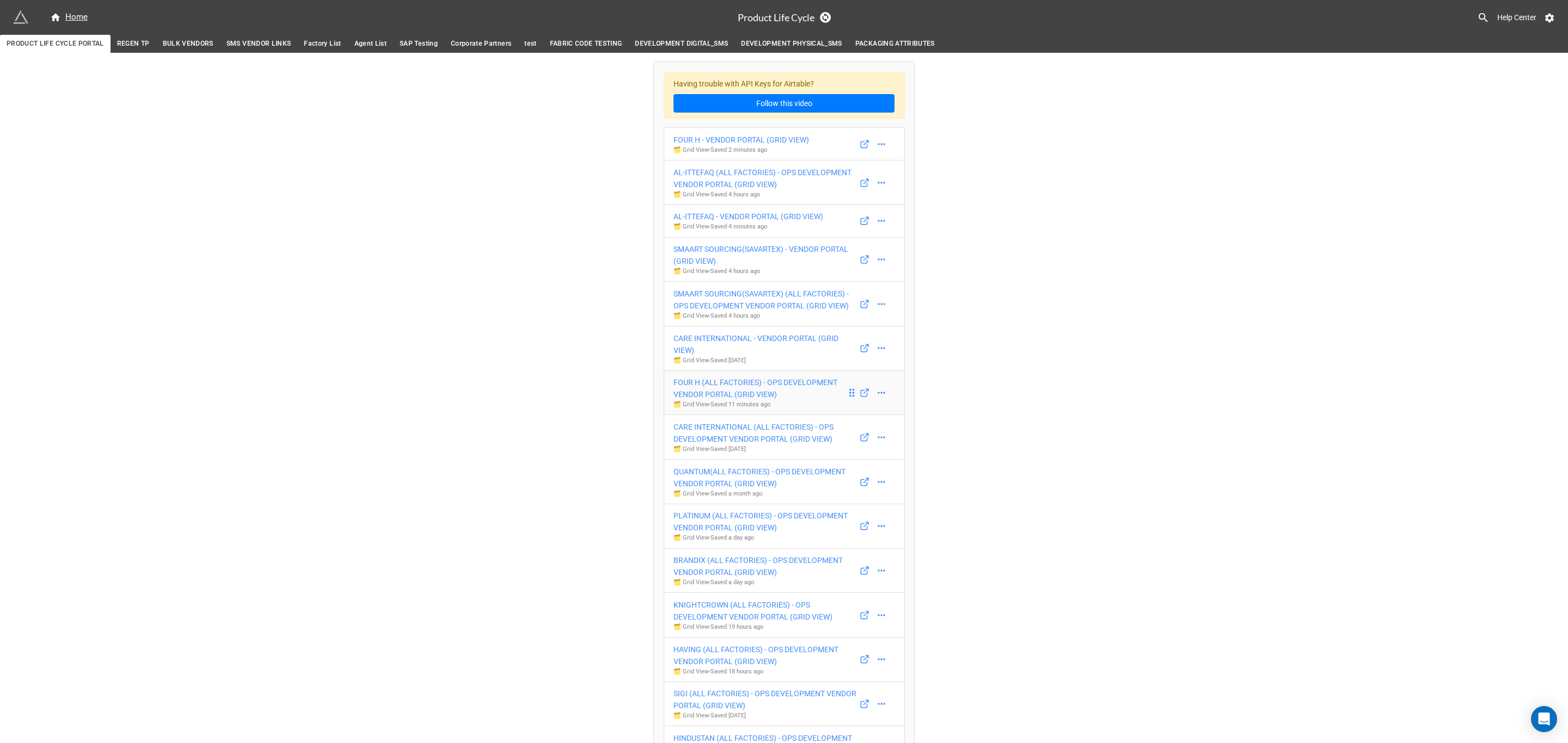
click at [781, 389] on div "FOUR H (ALL FACTORIES) - OPS DEVELOPMENT VENDOR PORTAL (GRID VIEW)" at bounding box center [760, 388] width 173 height 24
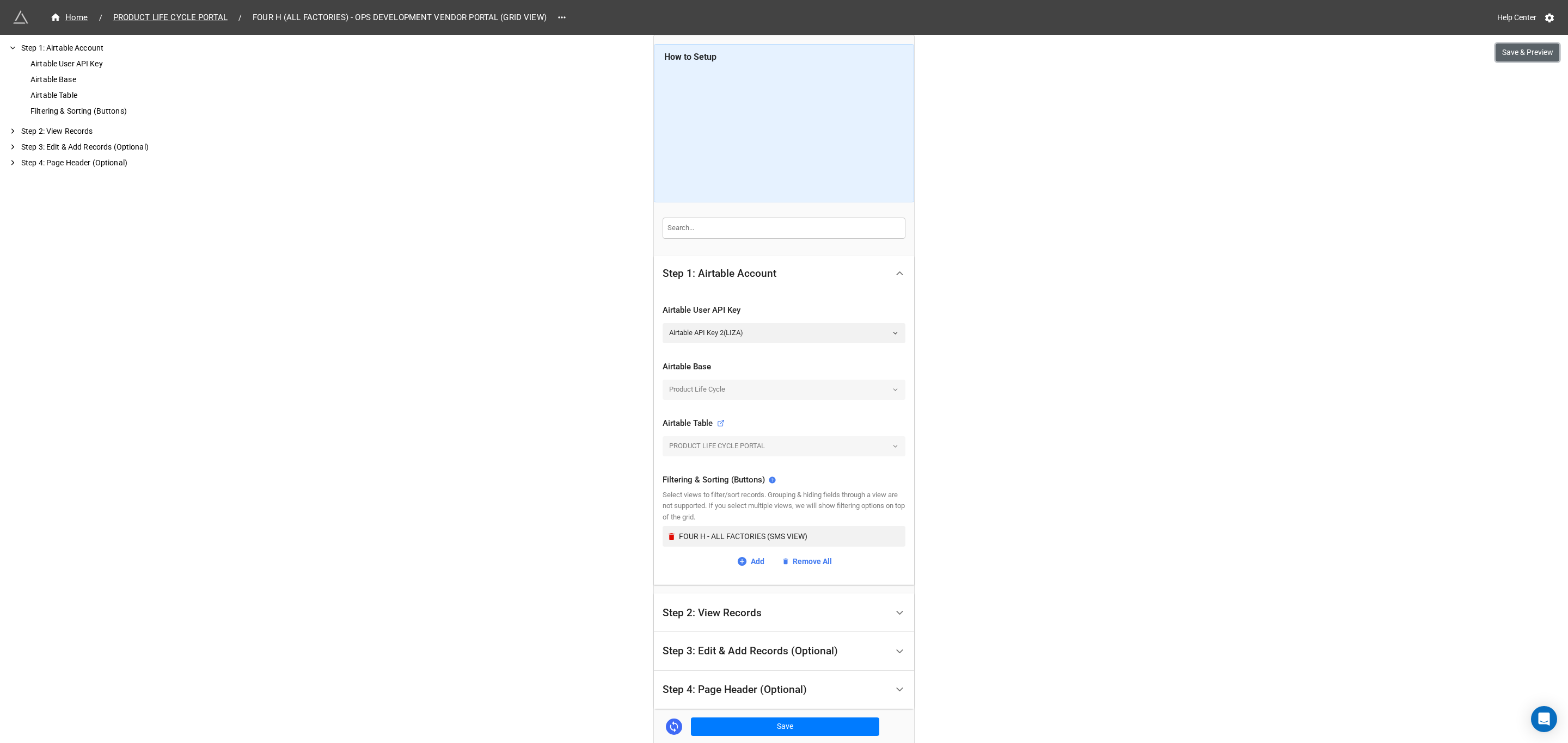
click at [1539, 51] on button "Save & Preview" at bounding box center [1527, 53] width 64 height 19
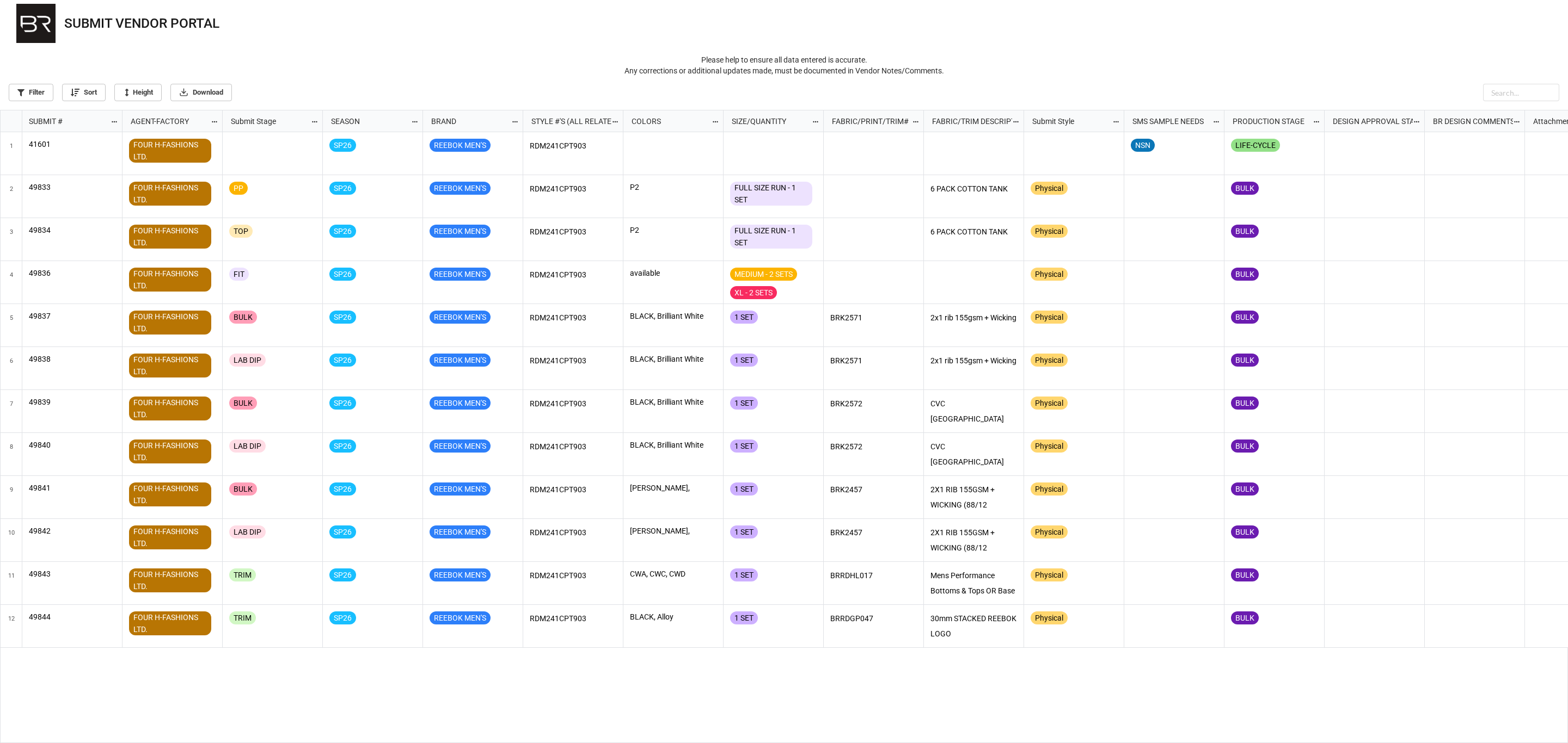
scroll to position [627, 1561]
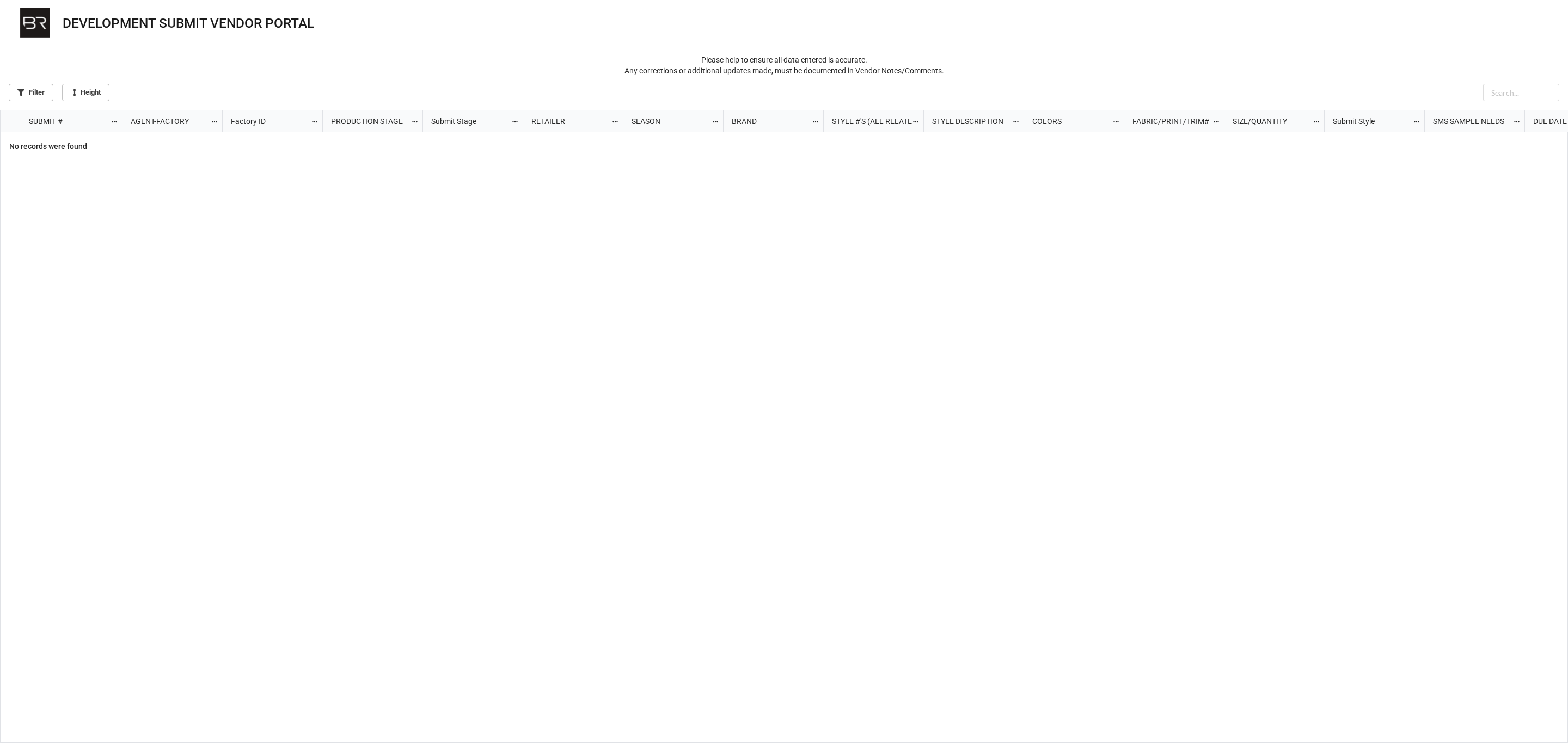
scroll to position [627, 1561]
